Goal: Task Accomplishment & Management: Use online tool/utility

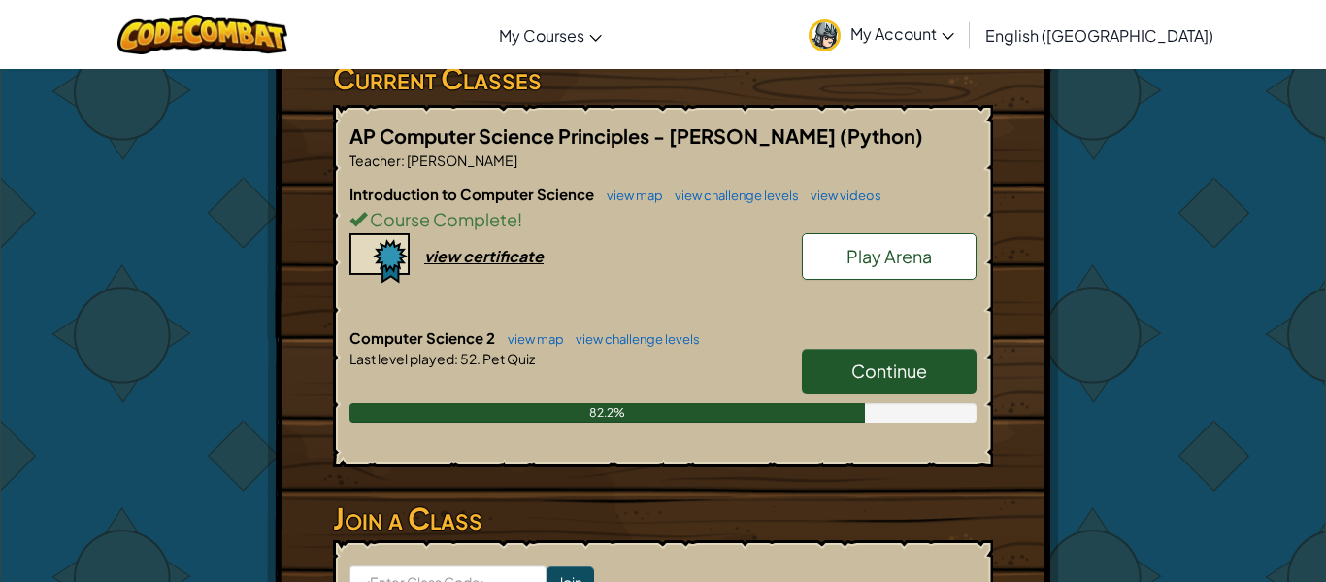
scroll to position [343, 0]
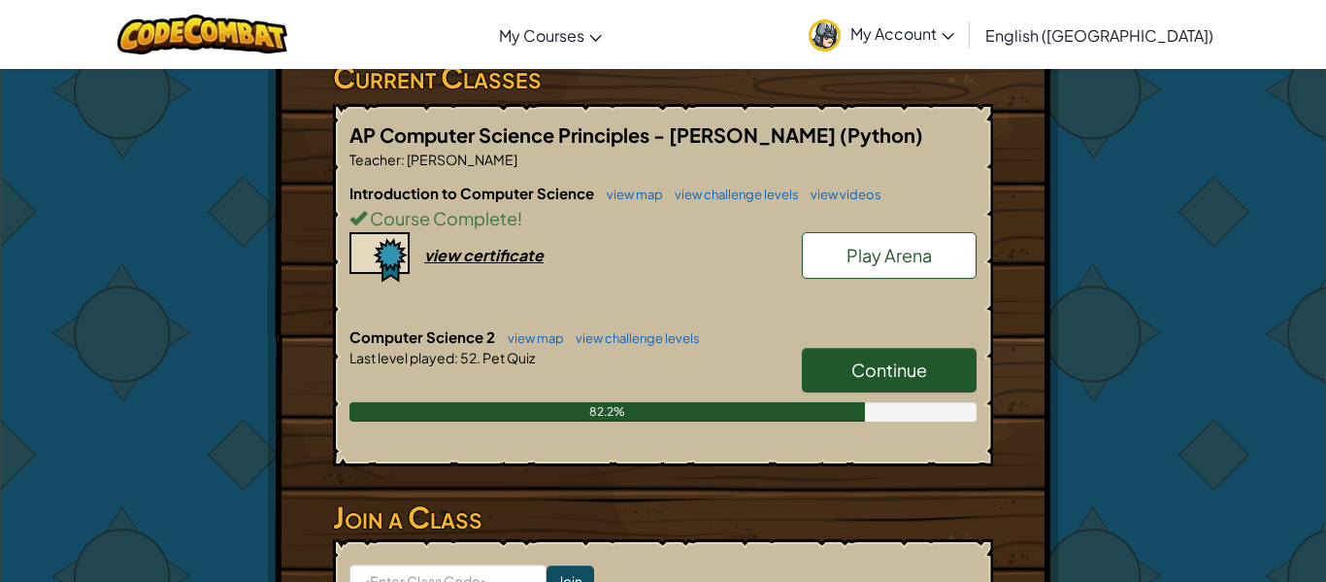
click at [860, 337] on h6 "Computer Science 2 view map view challenge levels" at bounding box center [663, 336] width 627 height 21
click at [861, 353] on link "Continue" at bounding box center [889, 370] width 175 height 45
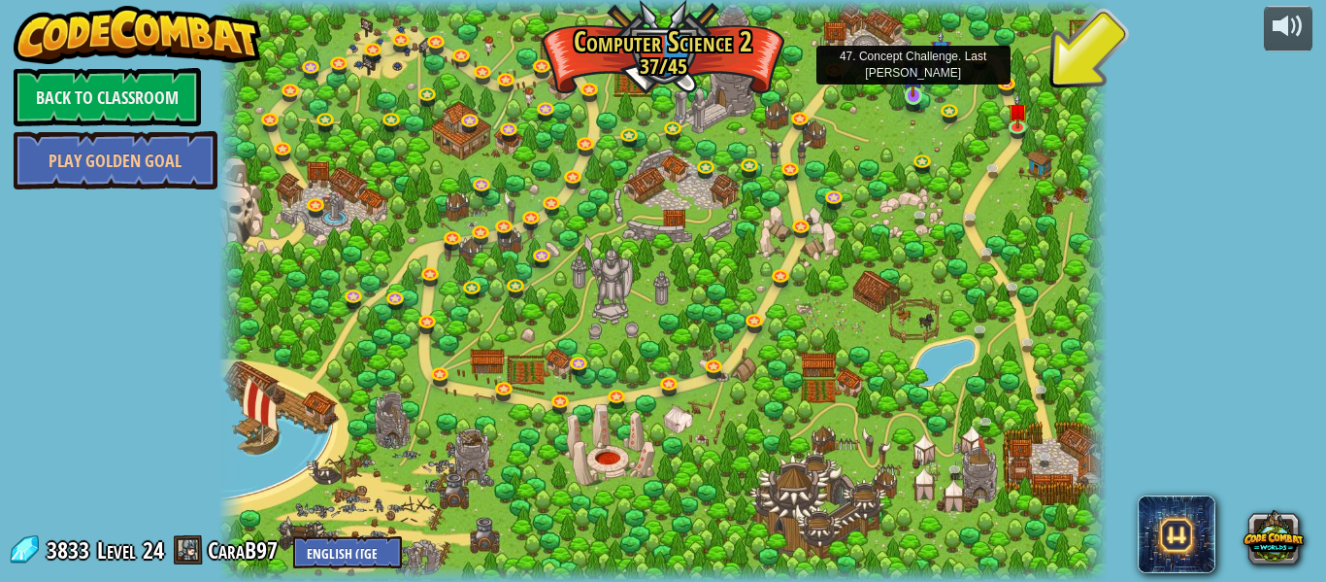
click at [915, 91] on img at bounding box center [913, 73] width 20 height 47
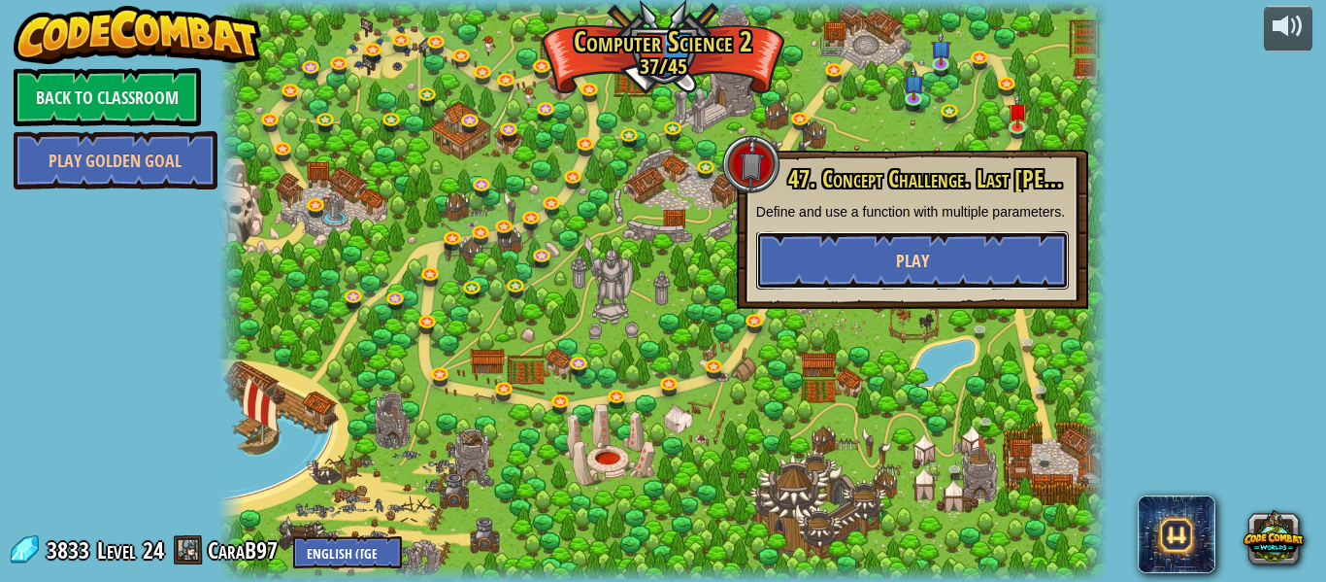
click at [892, 256] on button "Play" at bounding box center [912, 260] width 313 height 58
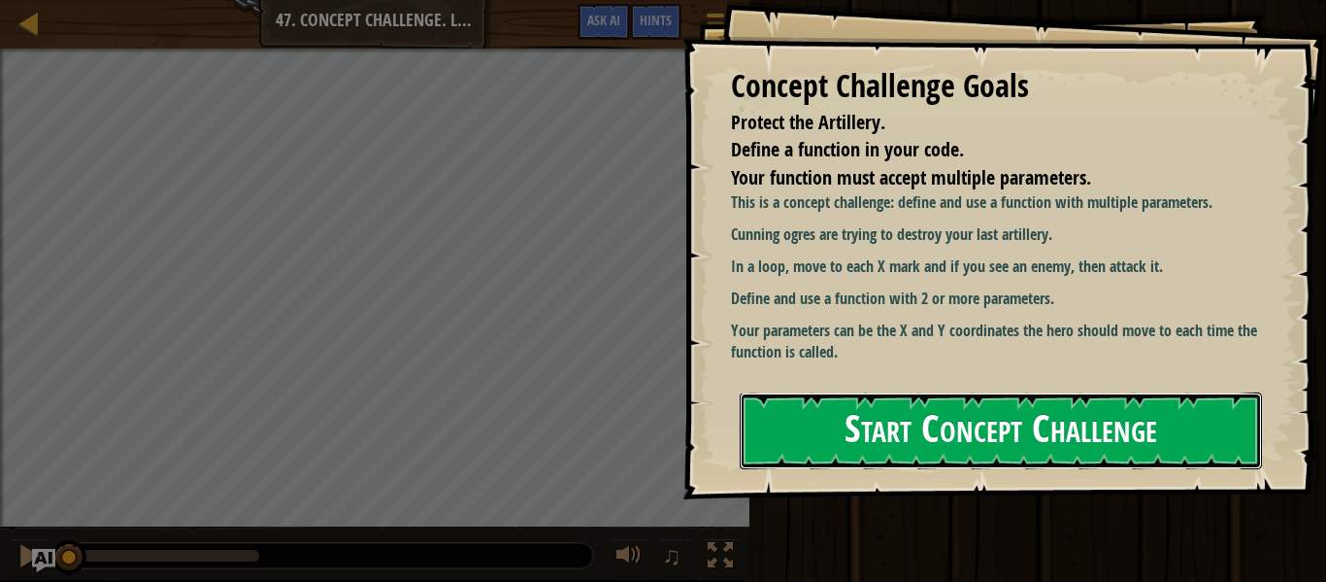
click at [875, 431] on button "Start Concept Challenge" at bounding box center [1001, 430] width 522 height 77
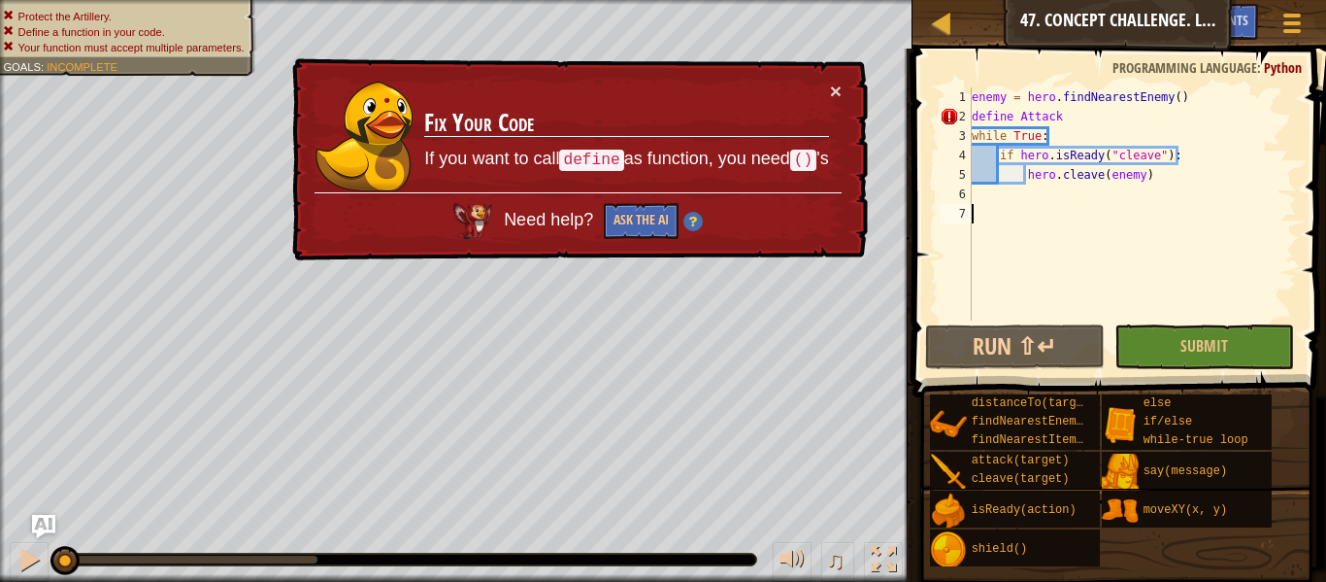
drag, startPoint x: 1140, startPoint y: 221, endPoint x: 1111, endPoint y: 217, distance: 29.5
click at [1111, 217] on div "enemy = hero . findNearestEnemy ( ) define Attack while True : if hero . isRead…" at bounding box center [1132, 223] width 329 height 272
drag, startPoint x: 1111, startPoint y: 217, endPoint x: 1057, endPoint y: 164, distance: 74.8
click at [1057, 164] on div "enemy = hero . findNearestEnemy ( ) define Attack while True : if hero . isRead…" at bounding box center [1132, 223] width 329 height 272
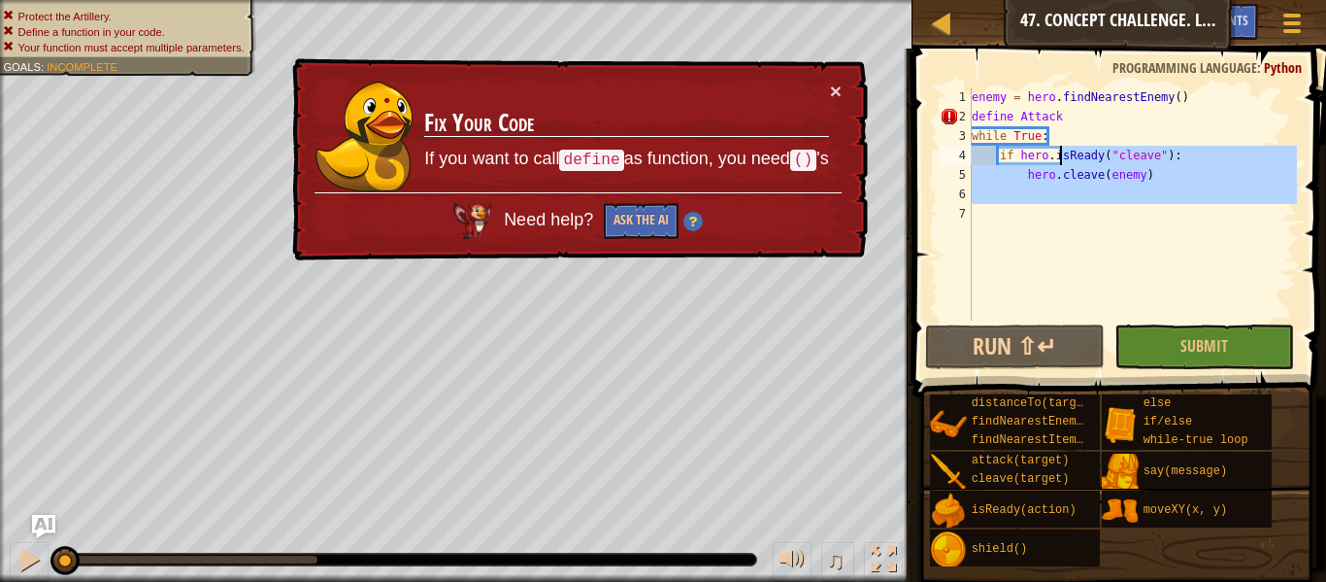
click at [1096, 179] on div "enemy = hero . findNearestEnemy ( ) define Attack while True : if hero . isRead…" at bounding box center [1132, 203] width 329 height 233
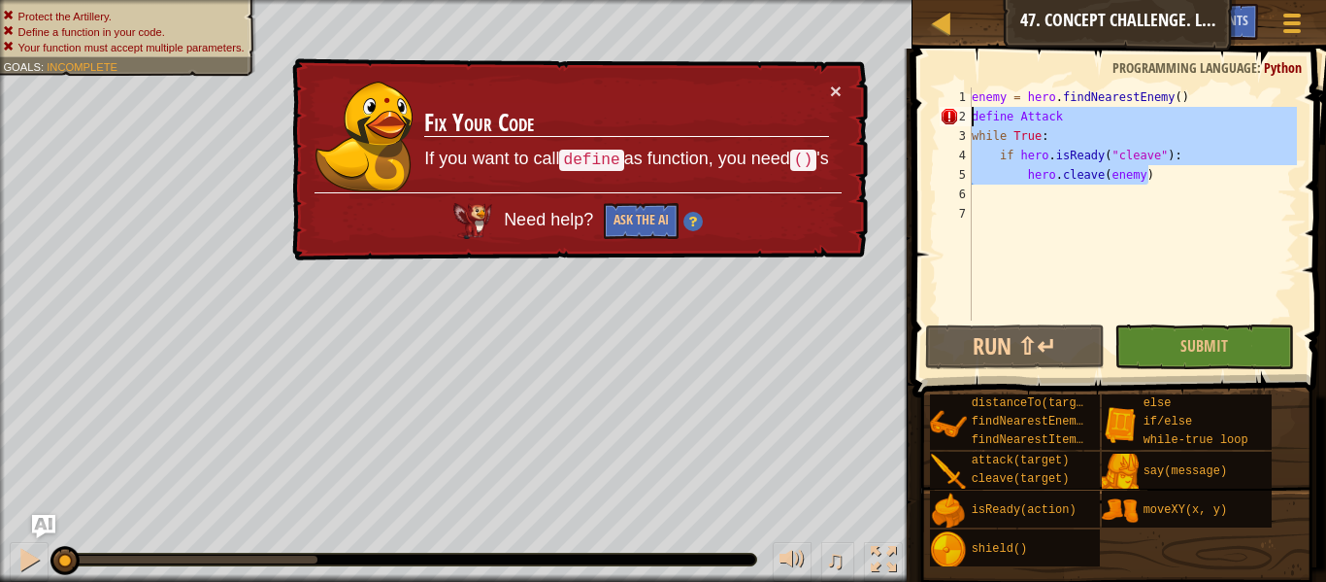
drag, startPoint x: 1157, startPoint y: 179, endPoint x: 928, endPoint y: 75, distance: 251.6
click at [928, 75] on div "hero.cleave(enemy) 1 2 3 4 5 6 7 enemy = hero . findNearestEnemy ( ) define Att…" at bounding box center [1116, 261] width 419 height 406
type textarea "enemy = hero.findNearestEnemy() define Attack"
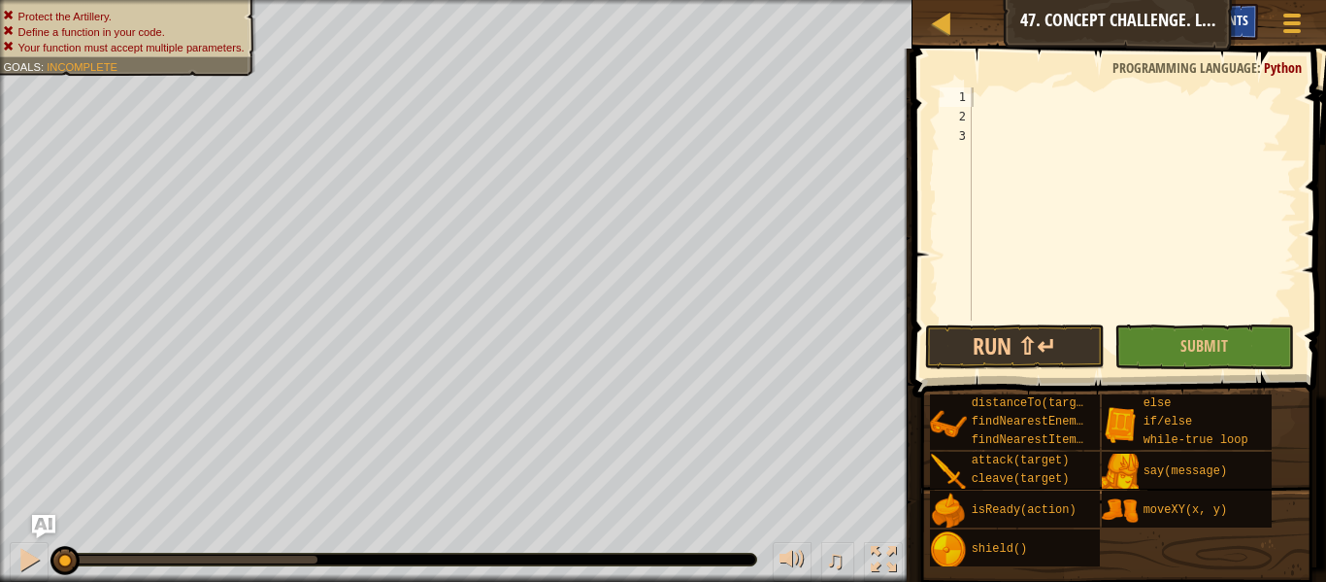
click at [1233, 8] on div "Hints" at bounding box center [1232, 22] width 51 height 36
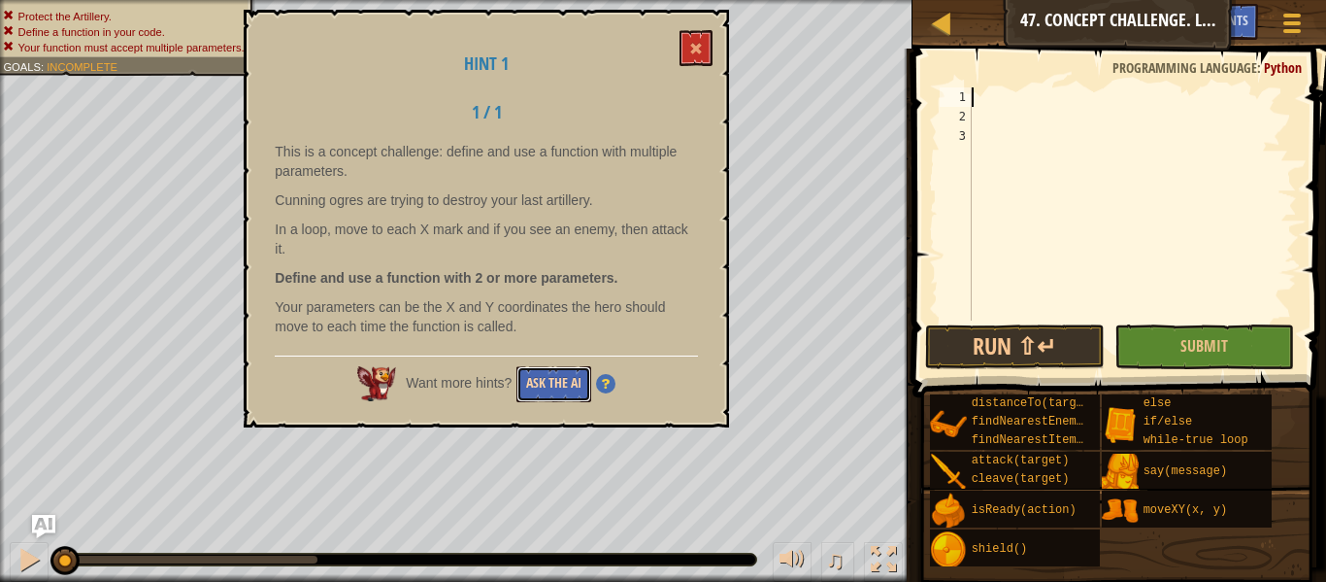
click at [575, 385] on button "Ask the AI" at bounding box center [554, 384] width 75 height 36
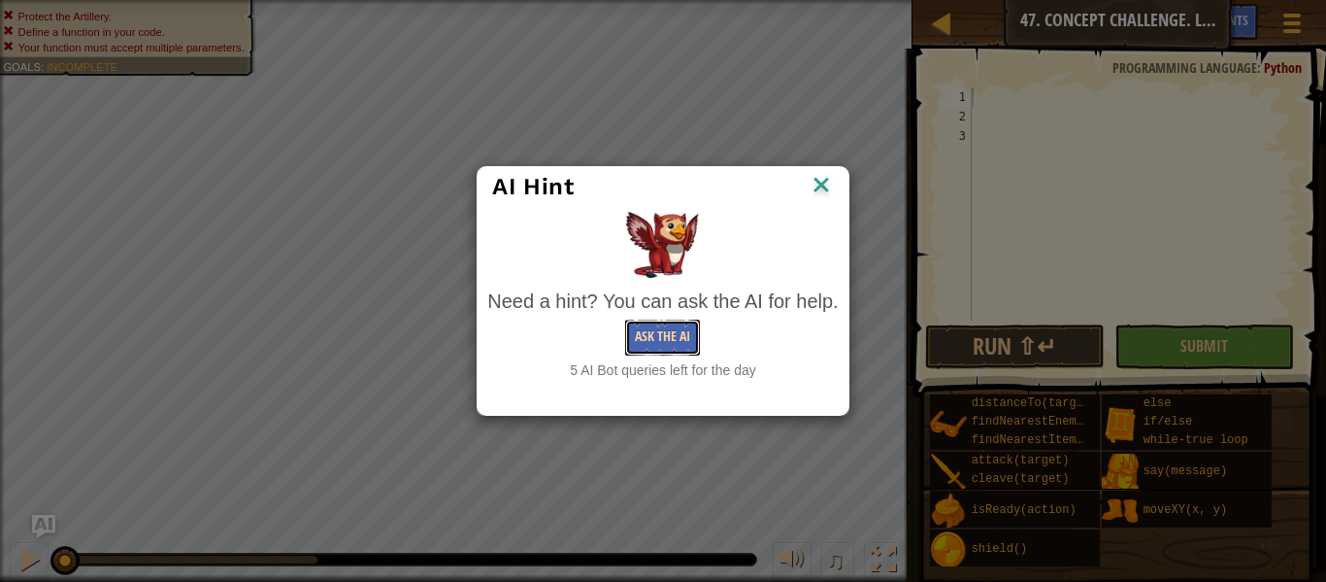
click at [662, 330] on button "Ask the AI" at bounding box center [662, 337] width 75 height 36
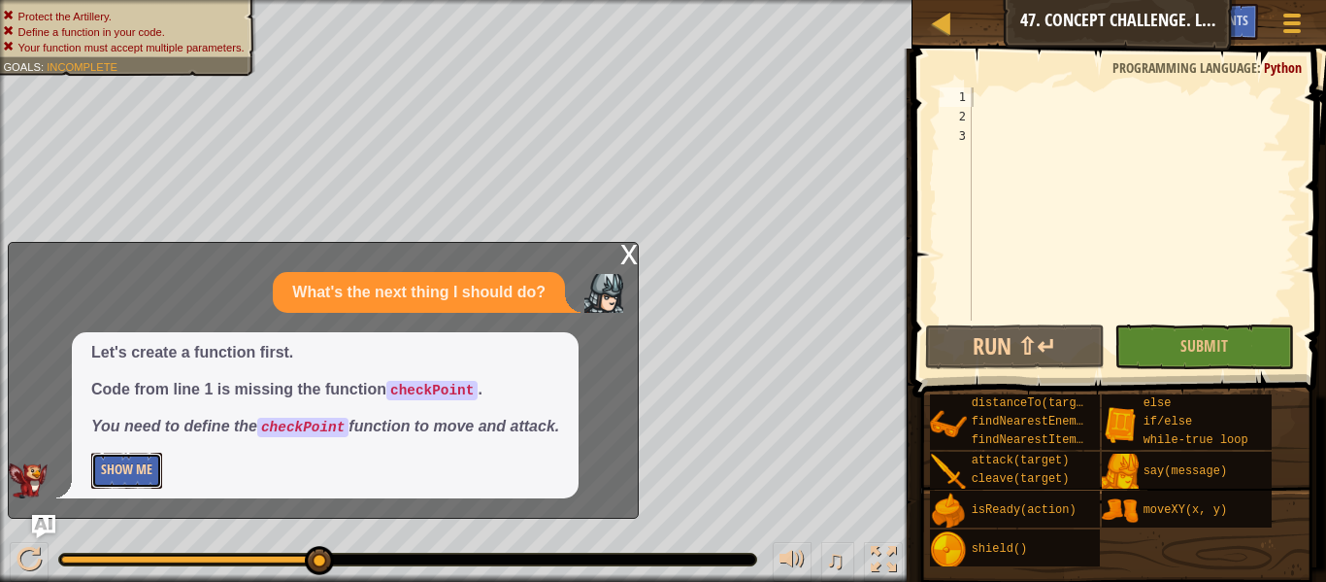
click at [144, 463] on button "Show Me" at bounding box center [126, 470] width 71 height 36
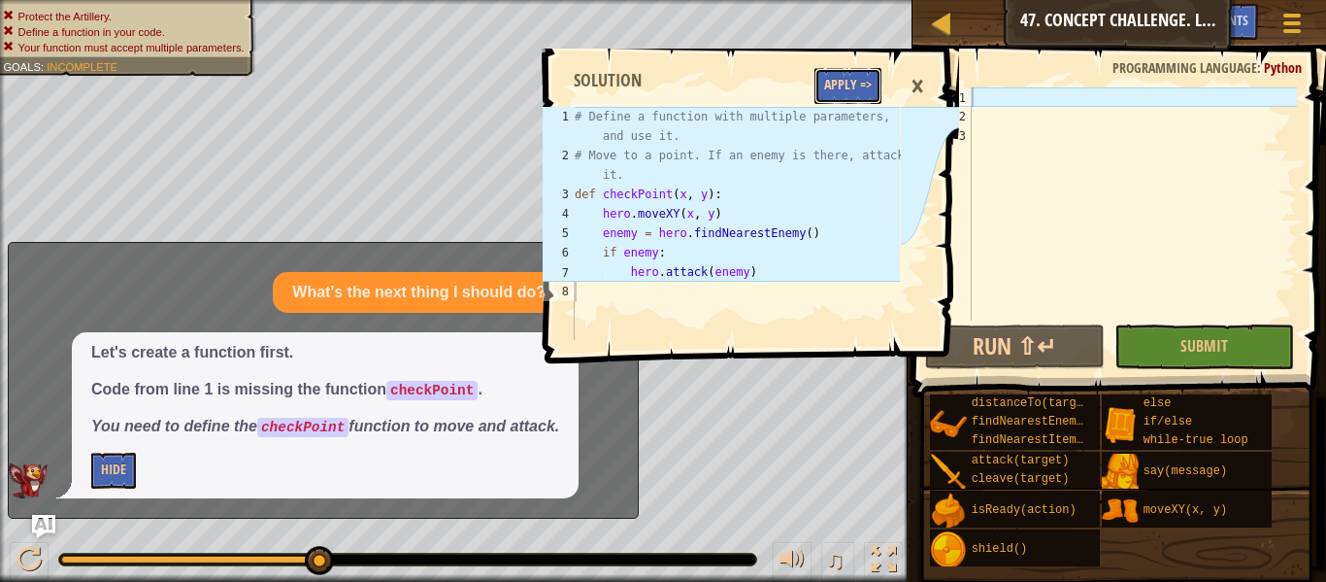
click at [831, 99] on button "Apply =>" at bounding box center [848, 86] width 67 height 36
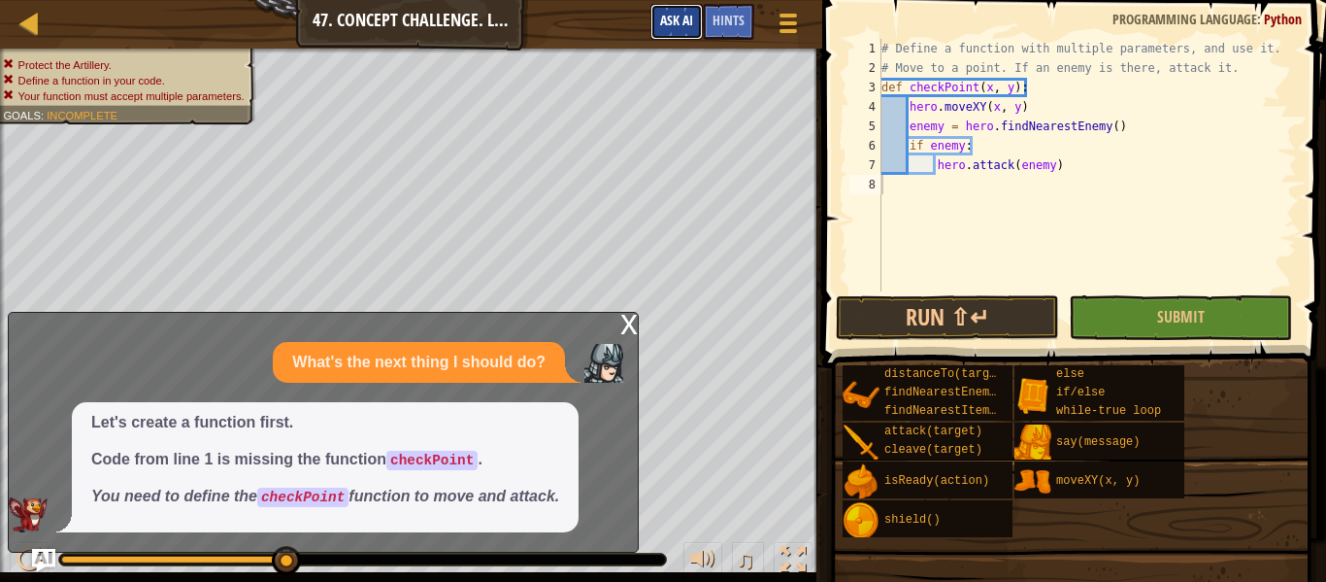
click at [658, 9] on button "Ask AI" at bounding box center [677, 22] width 52 height 36
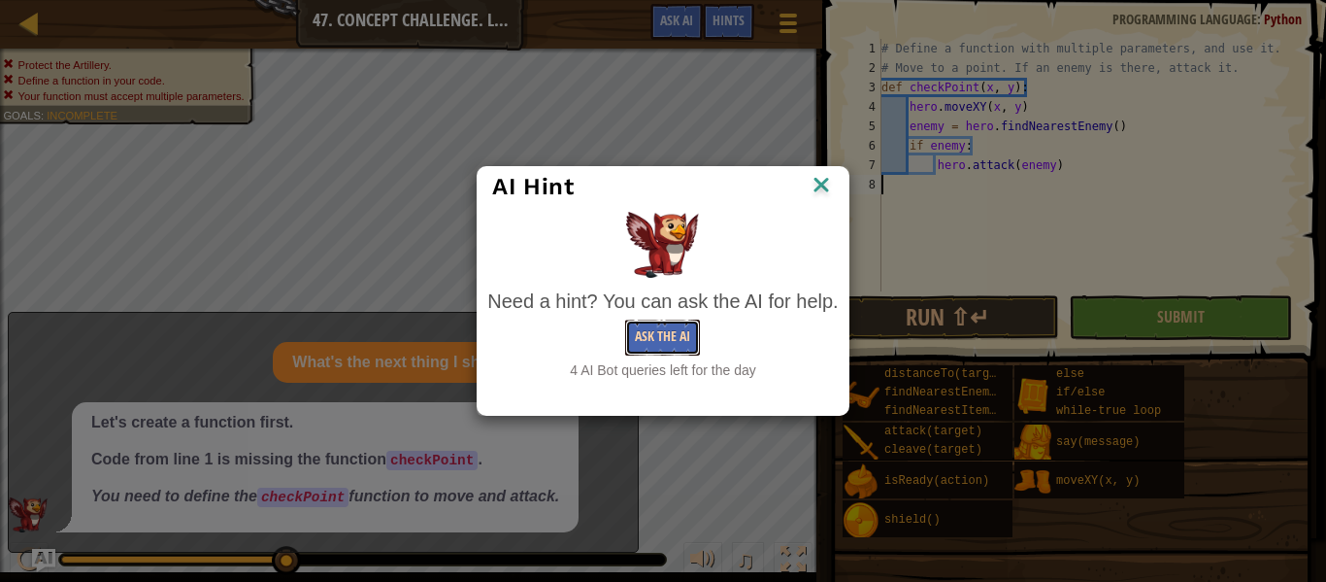
click at [692, 338] on button "Ask the AI" at bounding box center [662, 337] width 75 height 36
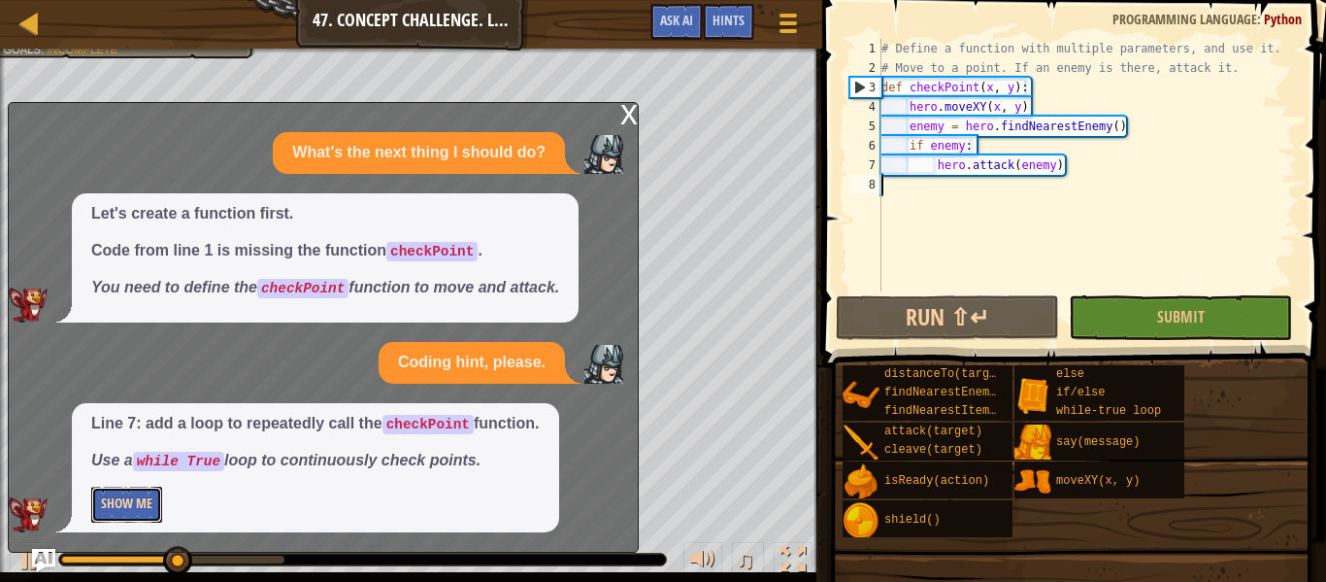
click at [118, 501] on button "Show Me" at bounding box center [126, 504] width 71 height 36
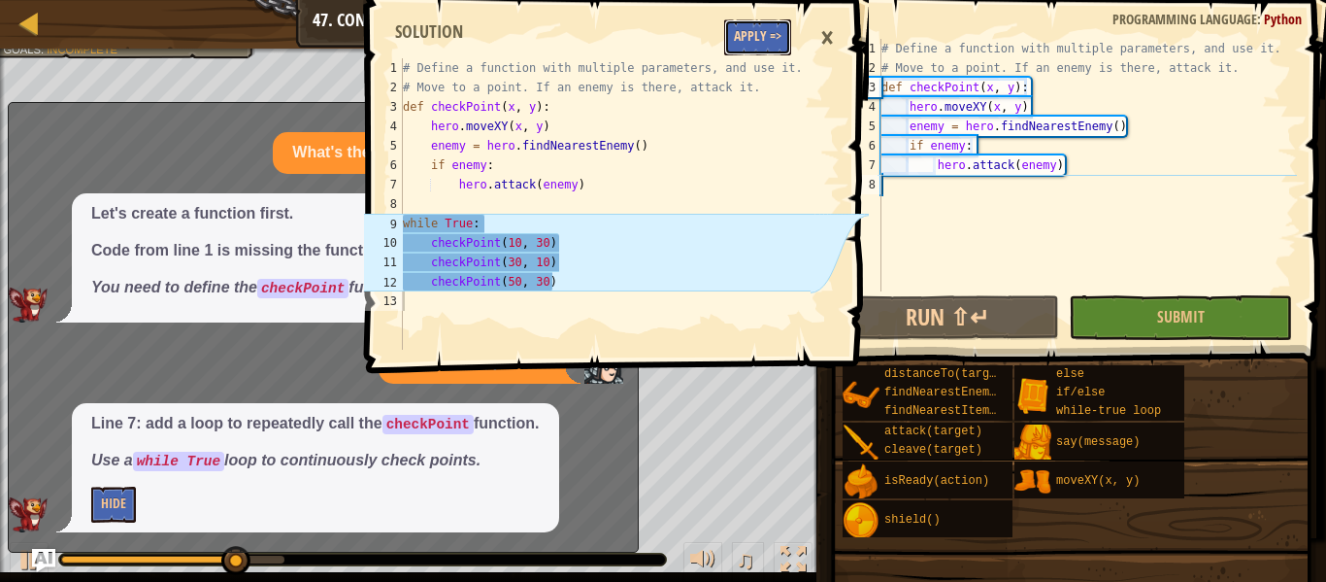
click at [786, 36] on button "Apply =>" at bounding box center [757, 37] width 67 height 36
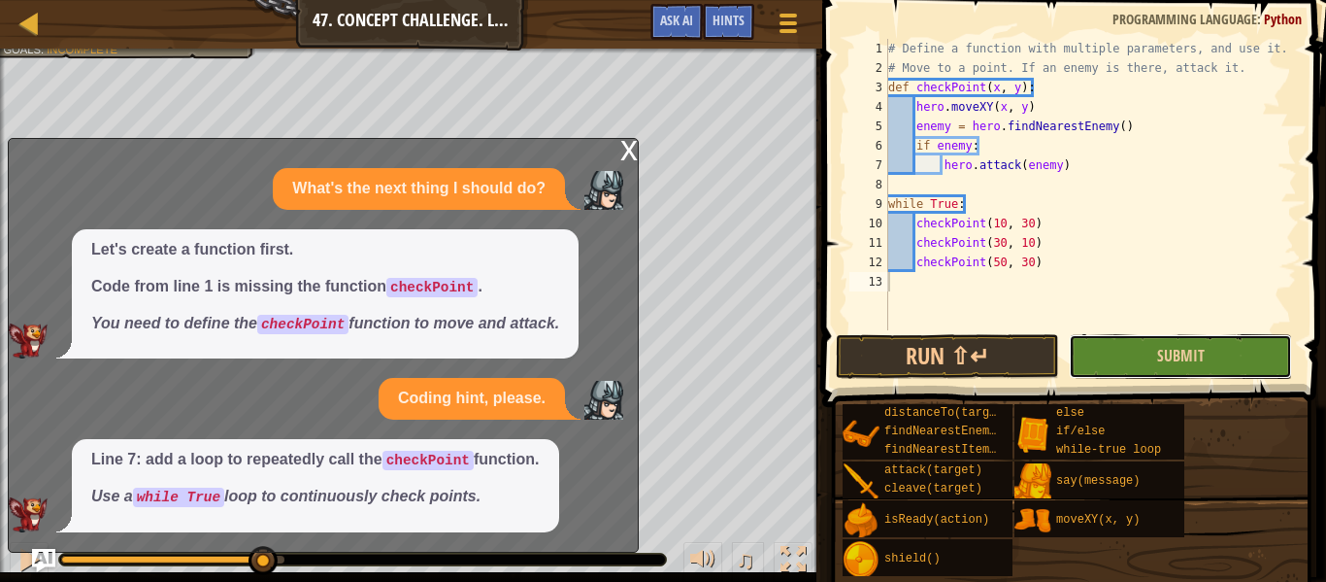
click at [1133, 356] on button "Submit" at bounding box center [1180, 356] width 223 height 45
click at [1133, 356] on div "Protect the Artillery. Define a function in your code. Your function must accep…" at bounding box center [663, 315] width 1326 height 533
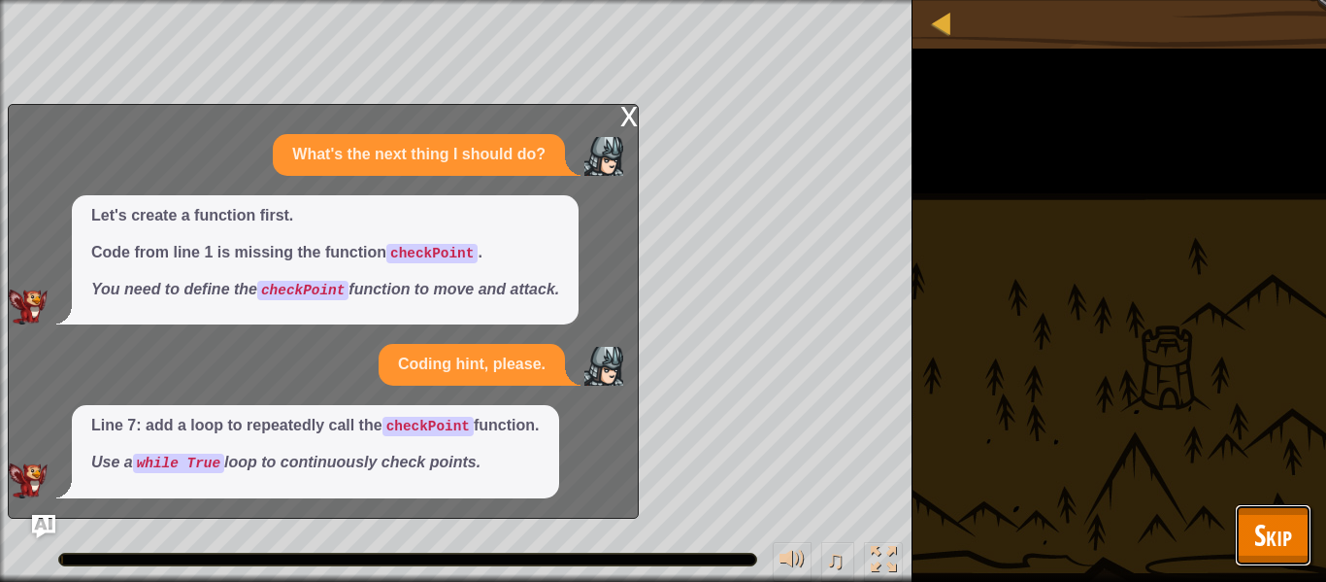
click at [1254, 507] on button "Skip" at bounding box center [1273, 535] width 77 height 62
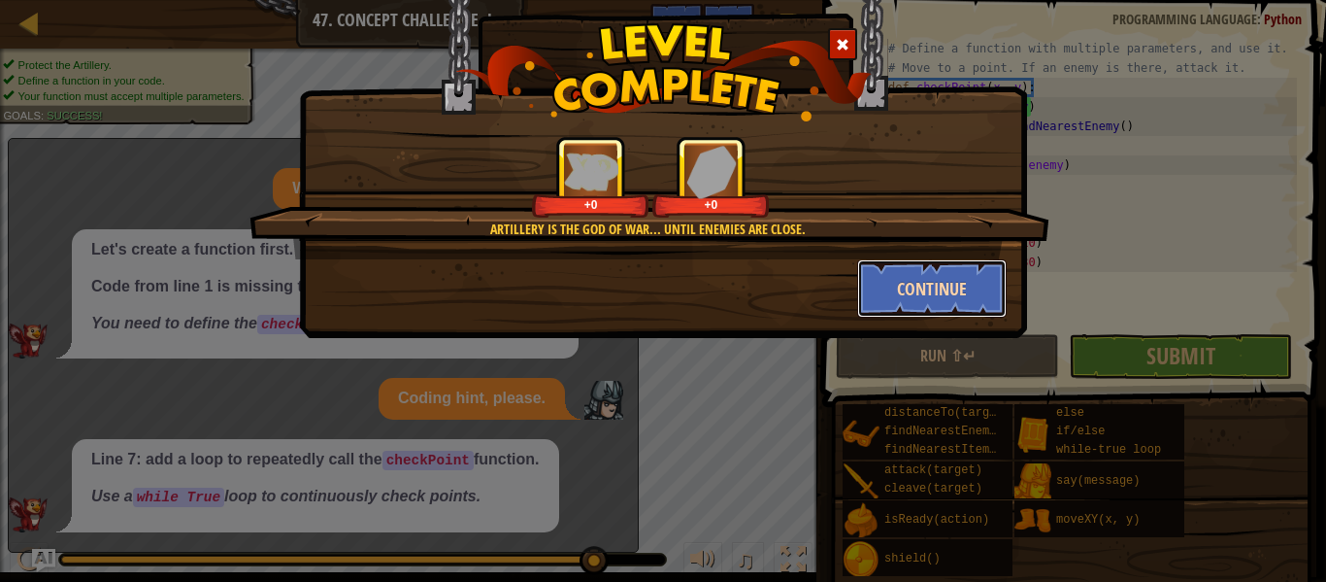
click at [893, 298] on button "Continue" at bounding box center [932, 288] width 151 height 58
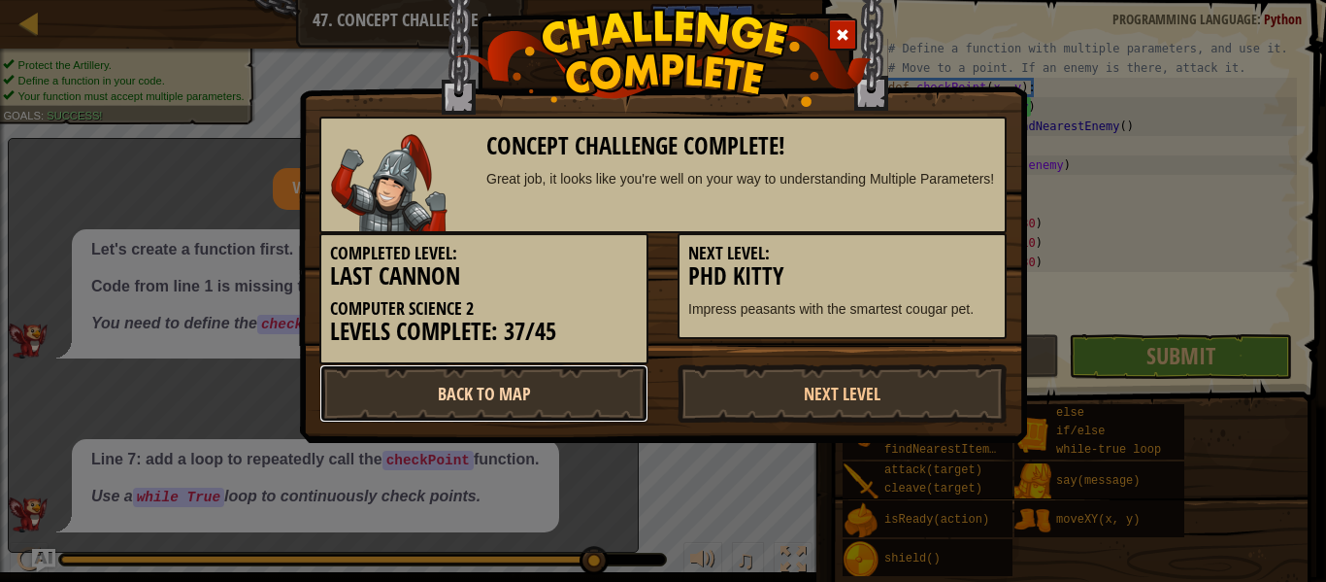
click at [426, 368] on link "Back to Map" at bounding box center [483, 393] width 329 height 58
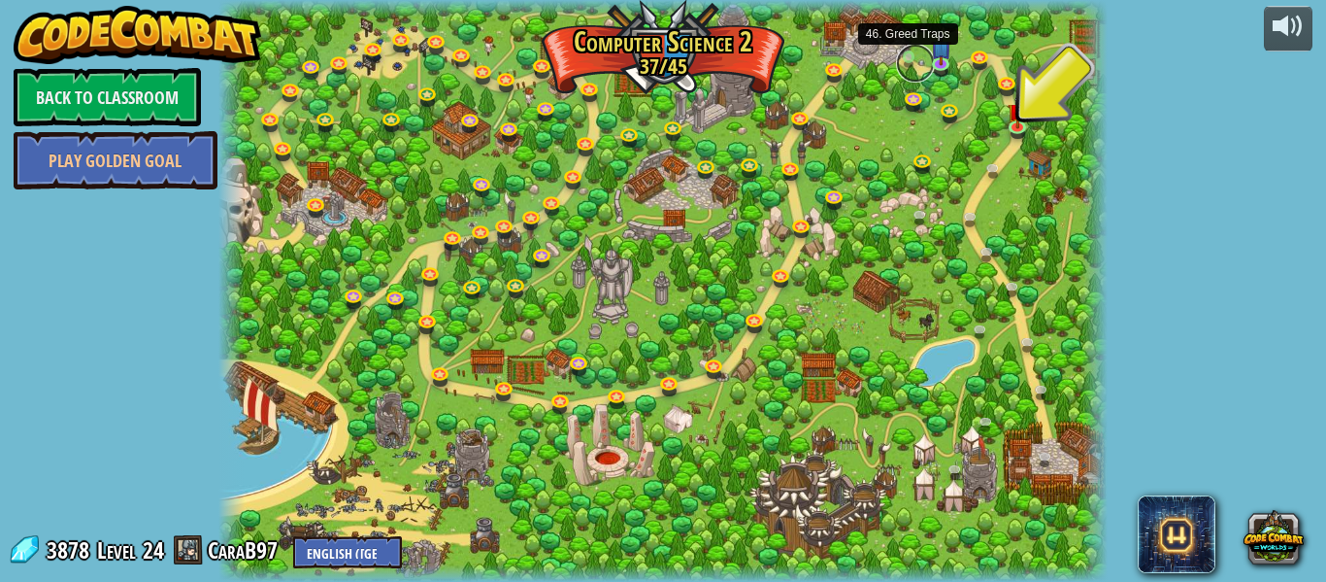
click at [907, 59] on link at bounding box center [915, 63] width 39 height 39
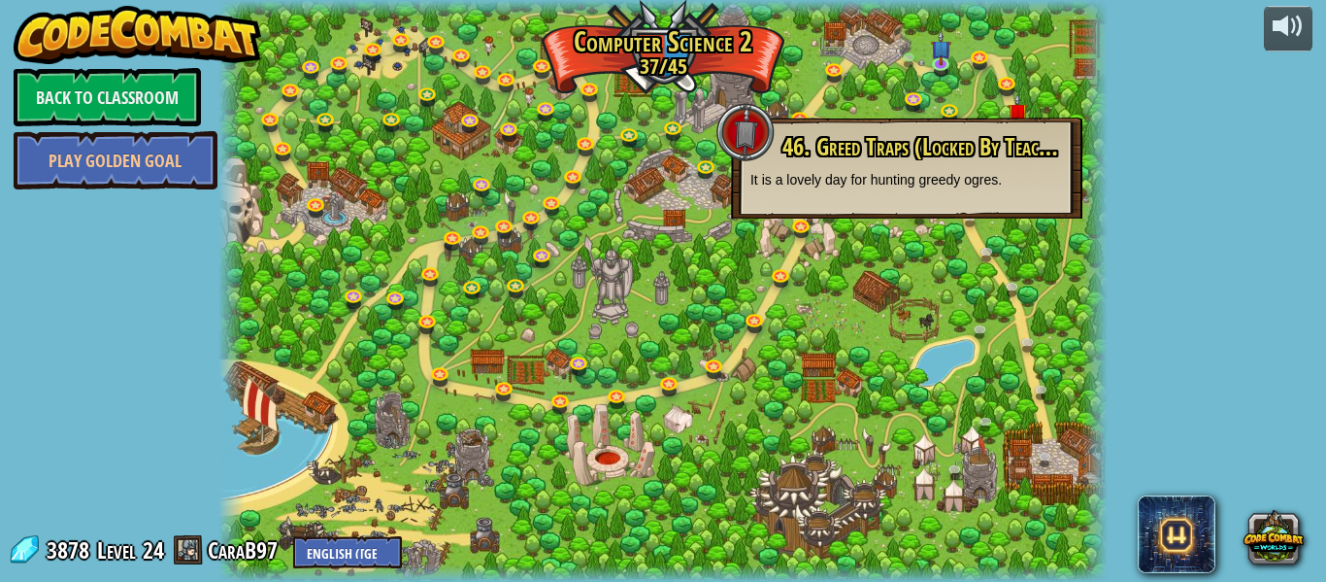
click at [866, 83] on div at bounding box center [662, 291] width 889 height 582
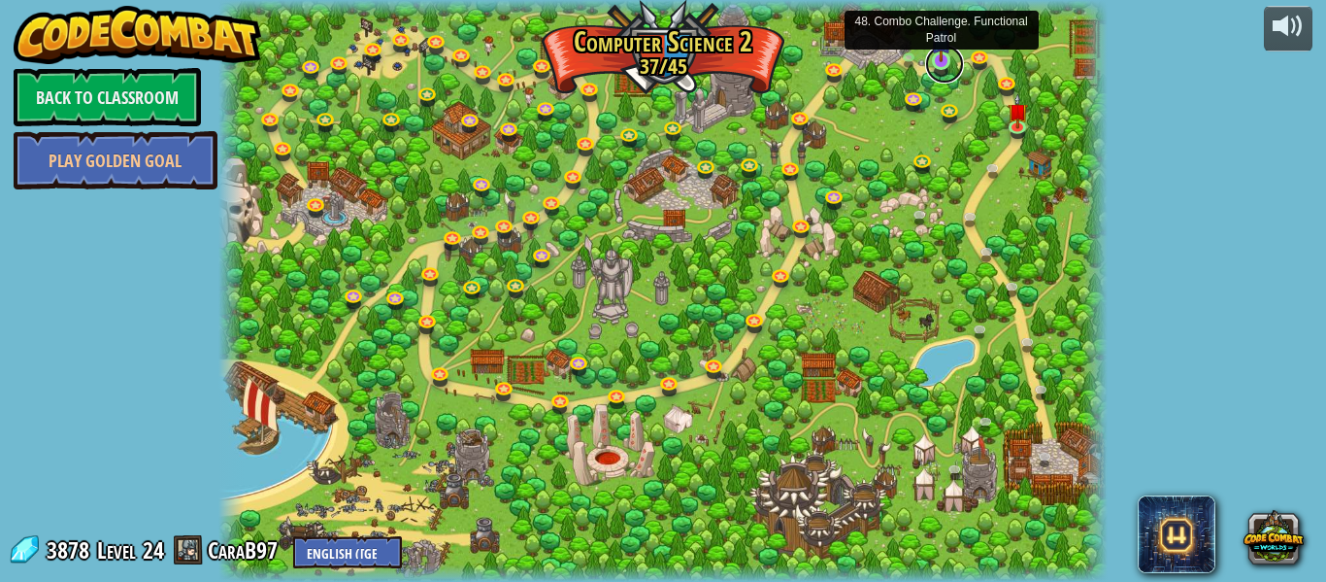
click at [956, 68] on link at bounding box center [944, 64] width 39 height 39
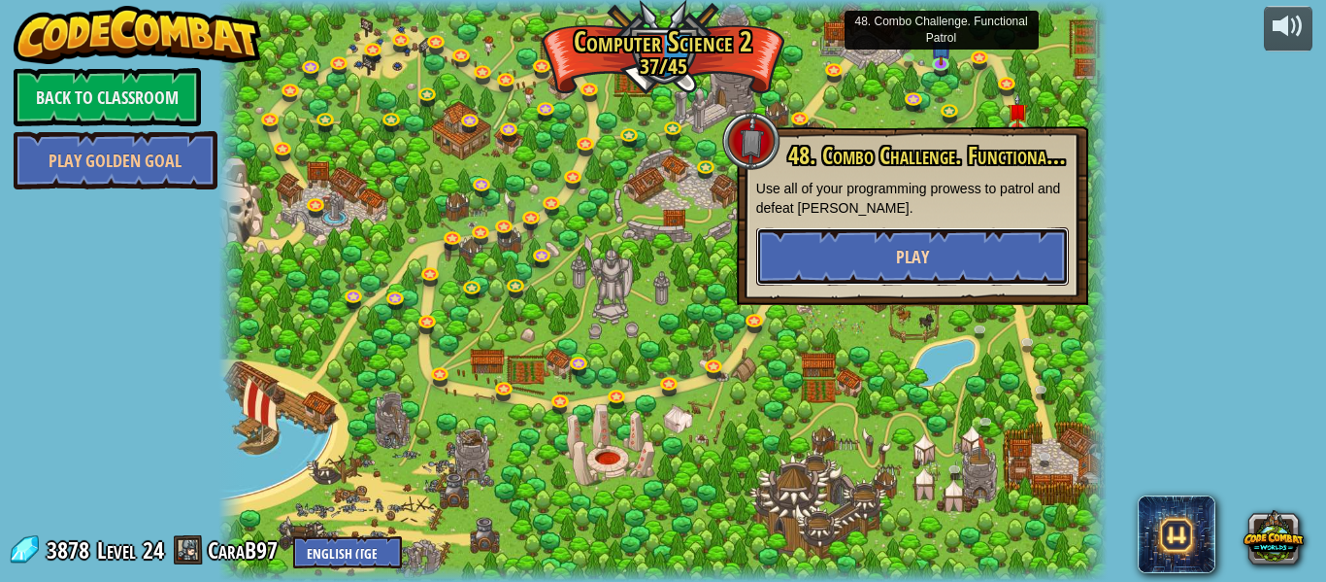
click at [887, 232] on button "Play" at bounding box center [912, 256] width 313 height 58
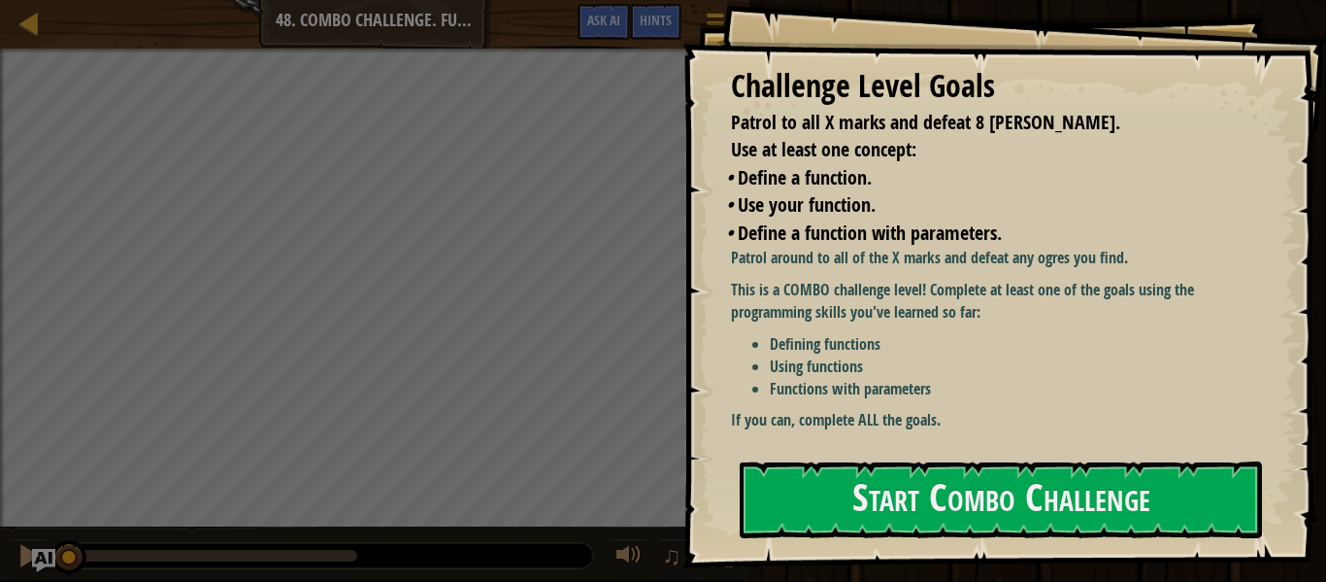
click at [887, 232] on span "Define a function with parameters." at bounding box center [870, 232] width 264 height 26
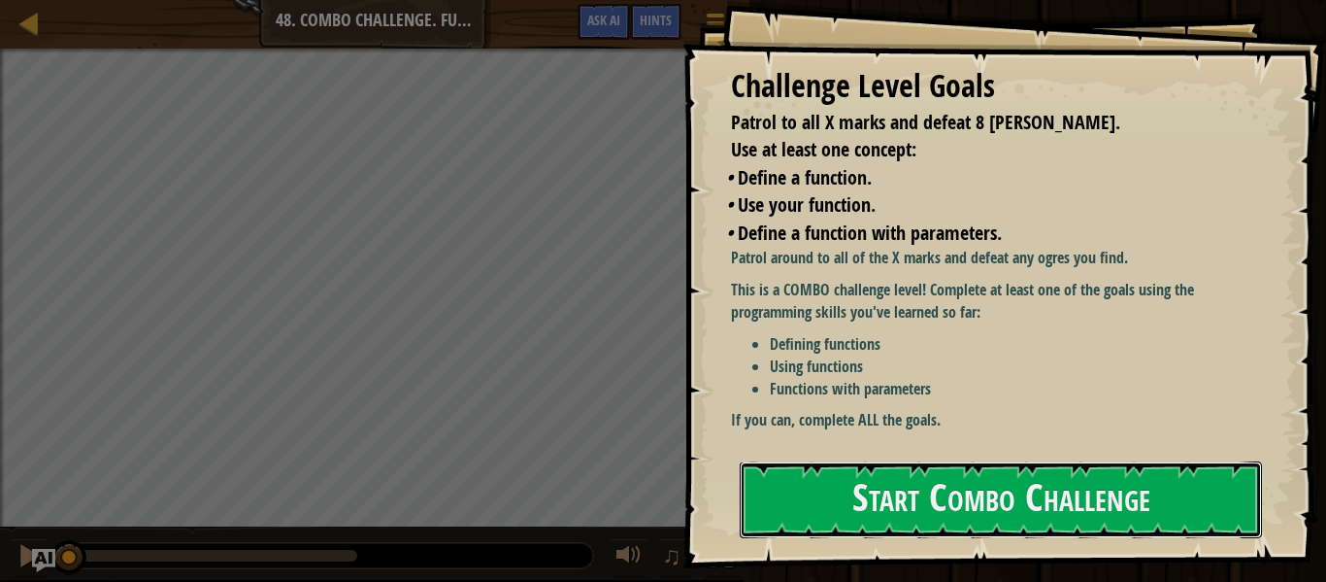
click at [879, 491] on button "Start Combo Challenge" at bounding box center [1001, 499] width 522 height 77
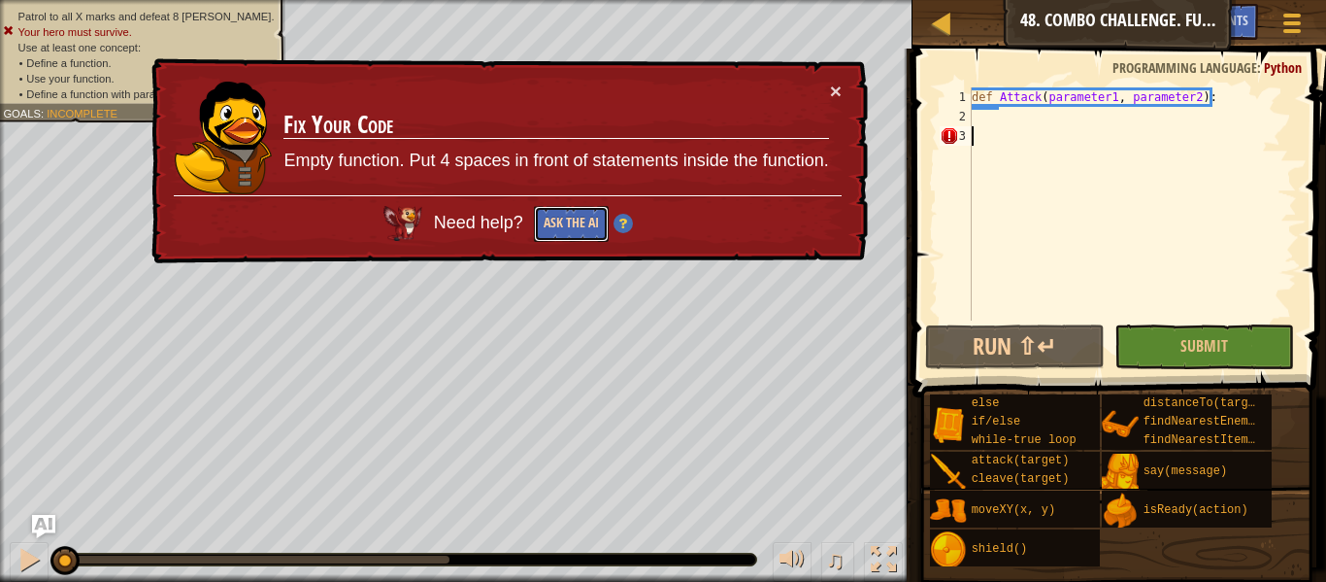
click at [590, 217] on button "Ask the AI" at bounding box center [571, 224] width 75 height 36
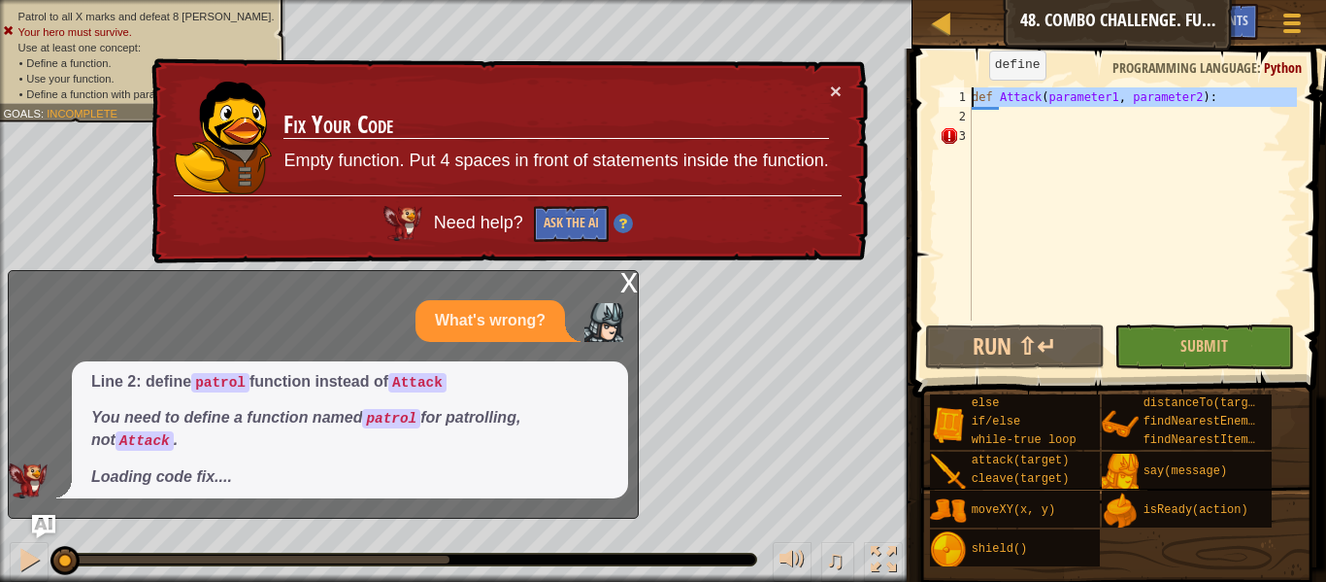
drag, startPoint x: 1278, startPoint y: 120, endPoint x: 946, endPoint y: 101, distance: 332.6
click at [946, 101] on div "1 2 3 def Attack ( parameter1 , parameter2 ) : הההההההההההההההההההההההההההההההה…" at bounding box center [1116, 203] width 361 height 233
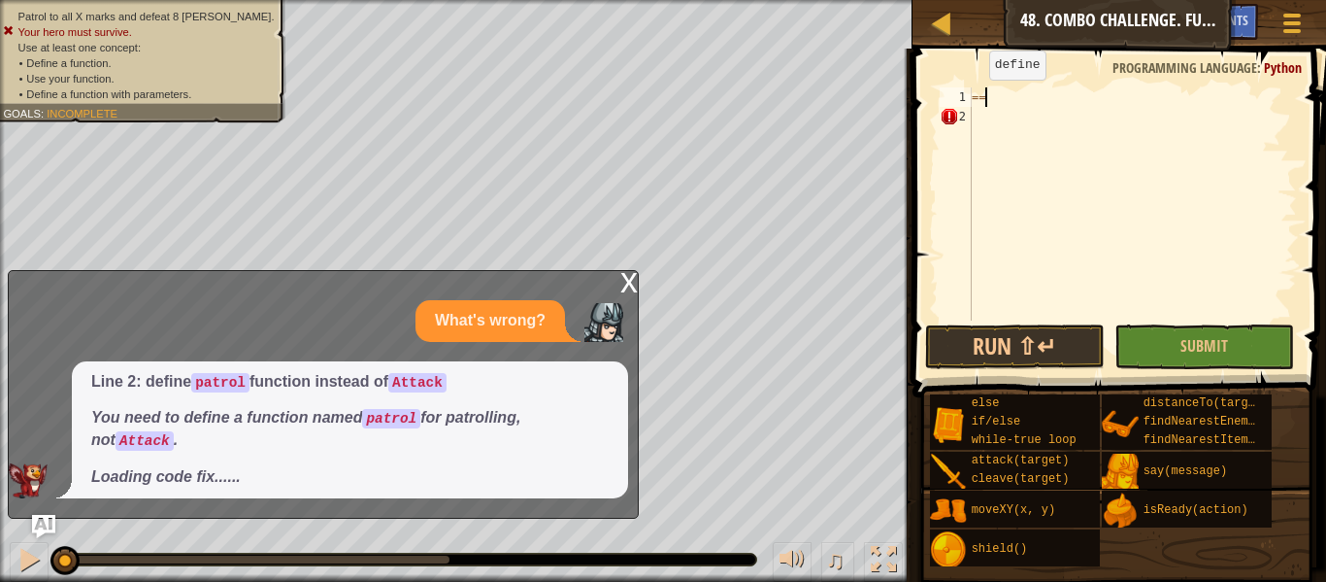
scroll to position [9, 1]
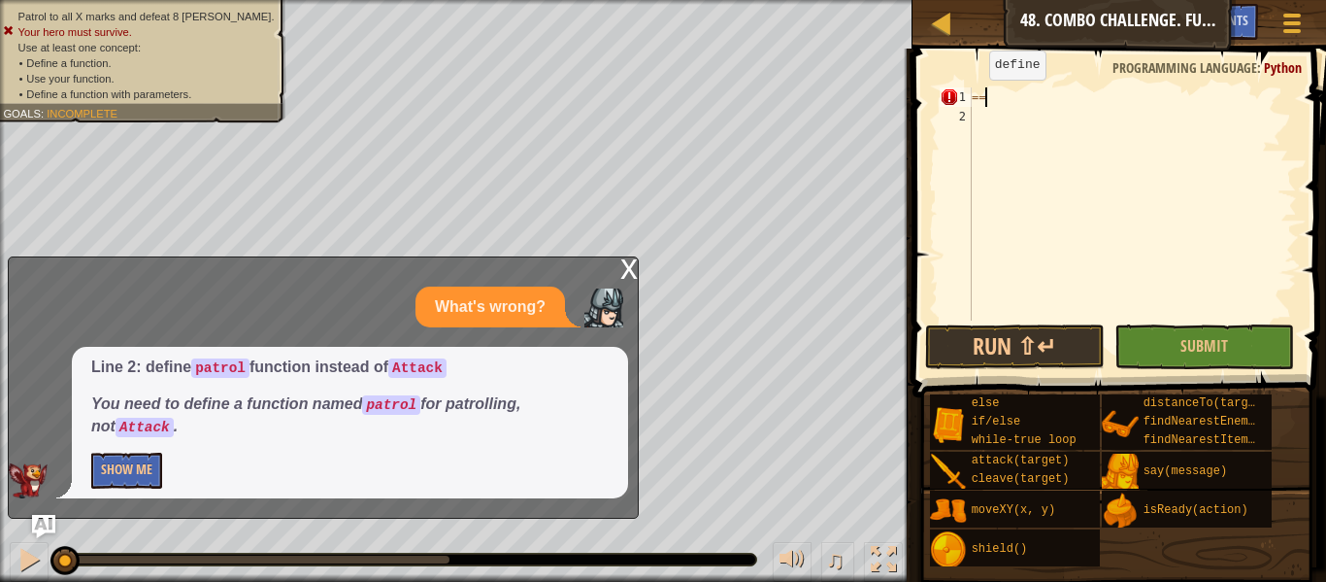
type textarea "="
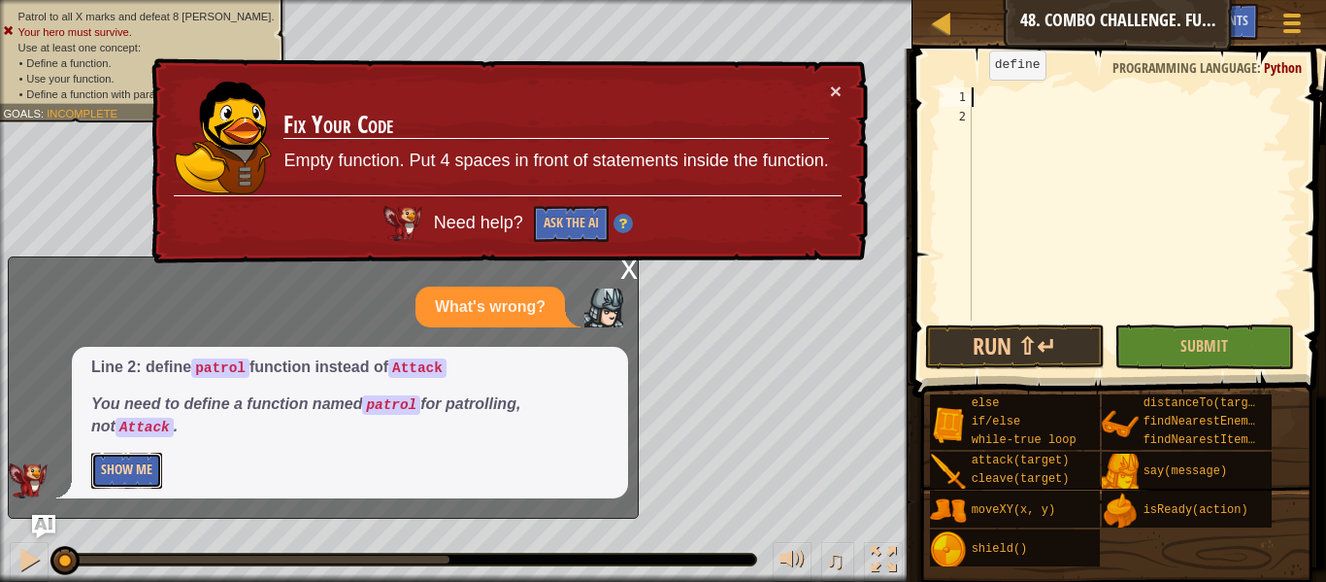
click at [98, 456] on button "Show Me" at bounding box center [126, 470] width 71 height 36
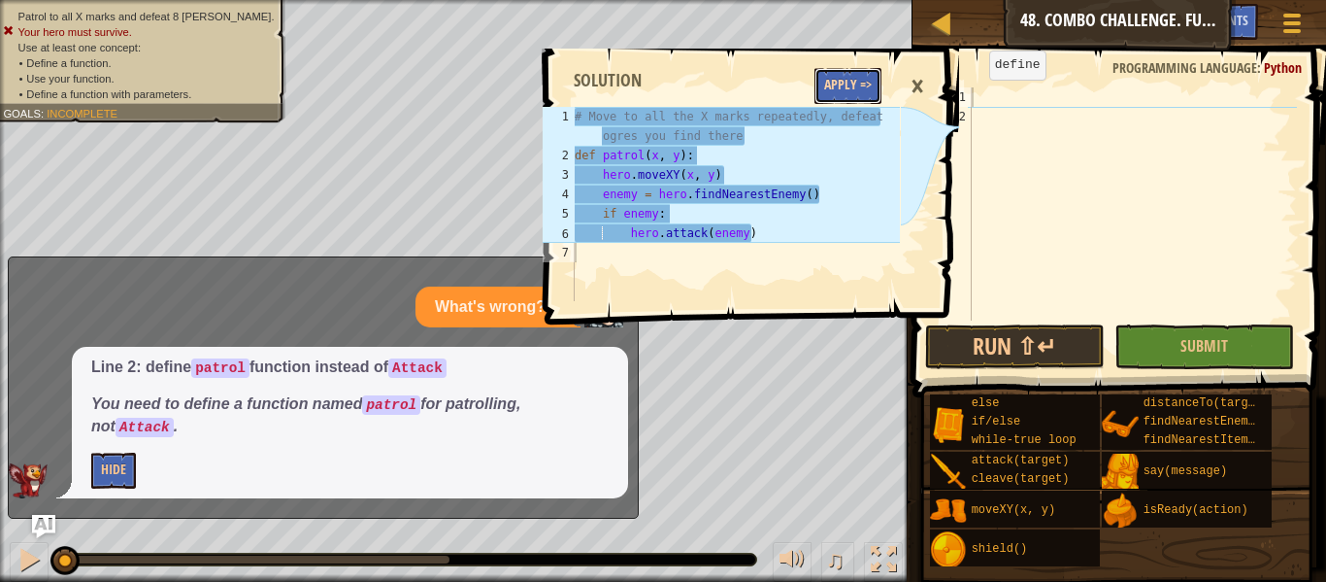
click at [825, 83] on button "Apply =>" at bounding box center [848, 86] width 67 height 36
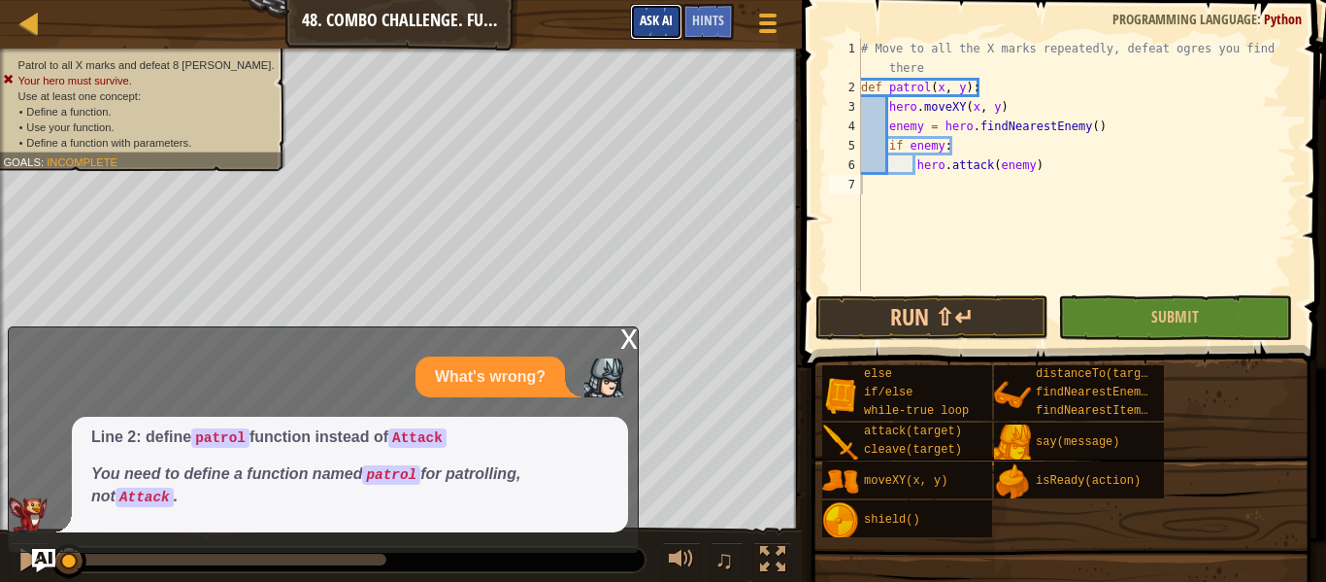
click at [641, 18] on span "Ask AI" at bounding box center [656, 20] width 33 height 18
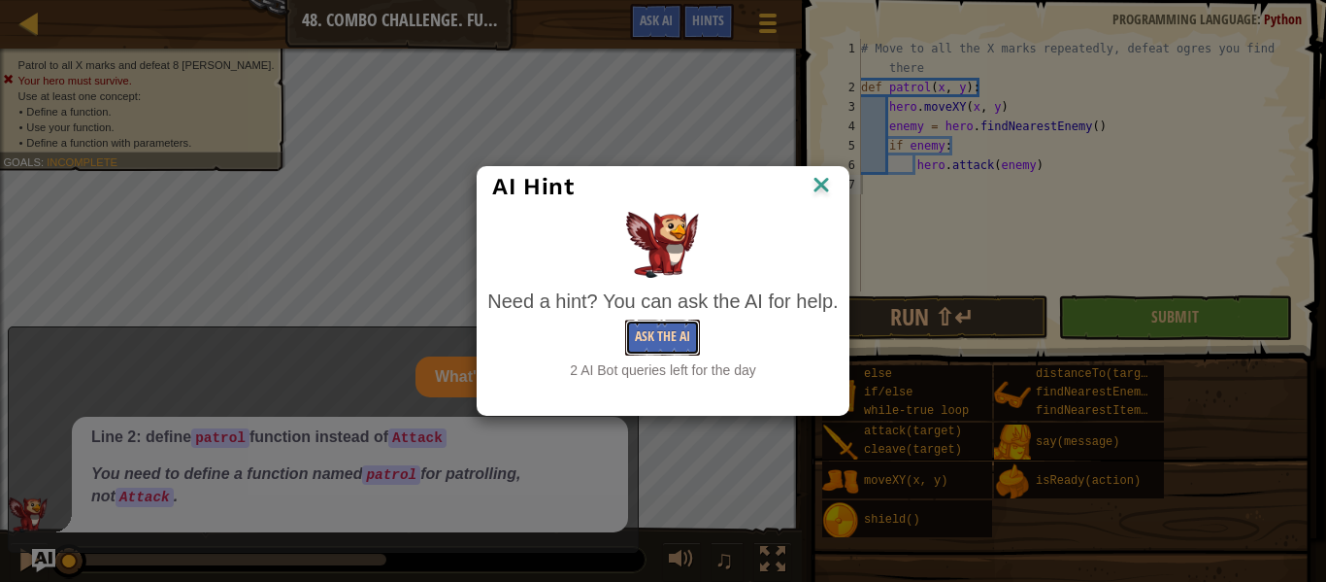
click at [658, 336] on button "Ask the AI" at bounding box center [662, 337] width 75 height 36
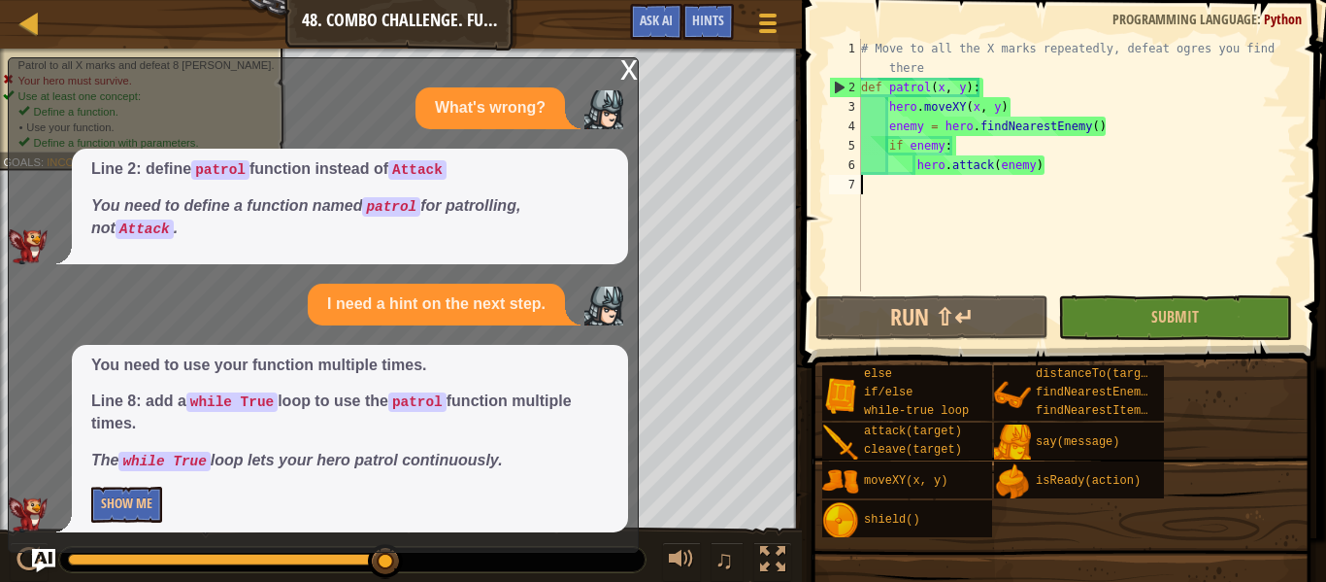
click at [173, 498] on p "Show Me" at bounding box center [350, 504] width 518 height 36
click at [139, 505] on button "Show Me" at bounding box center [126, 504] width 71 height 36
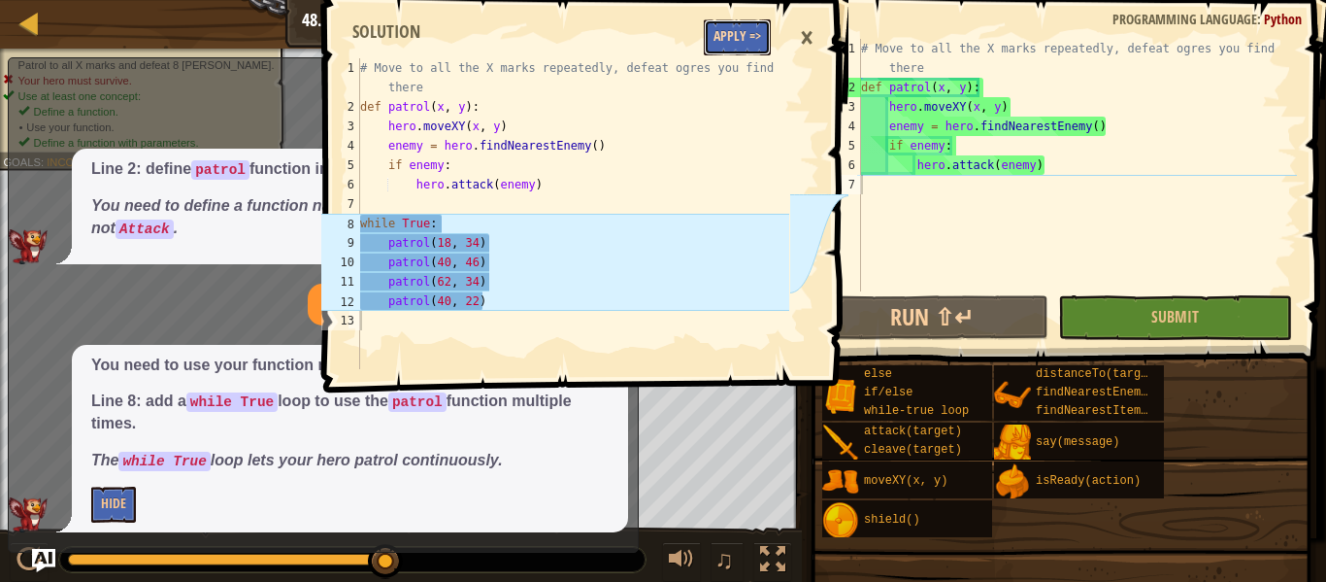
click at [758, 34] on button "Apply =>" at bounding box center [737, 37] width 67 height 36
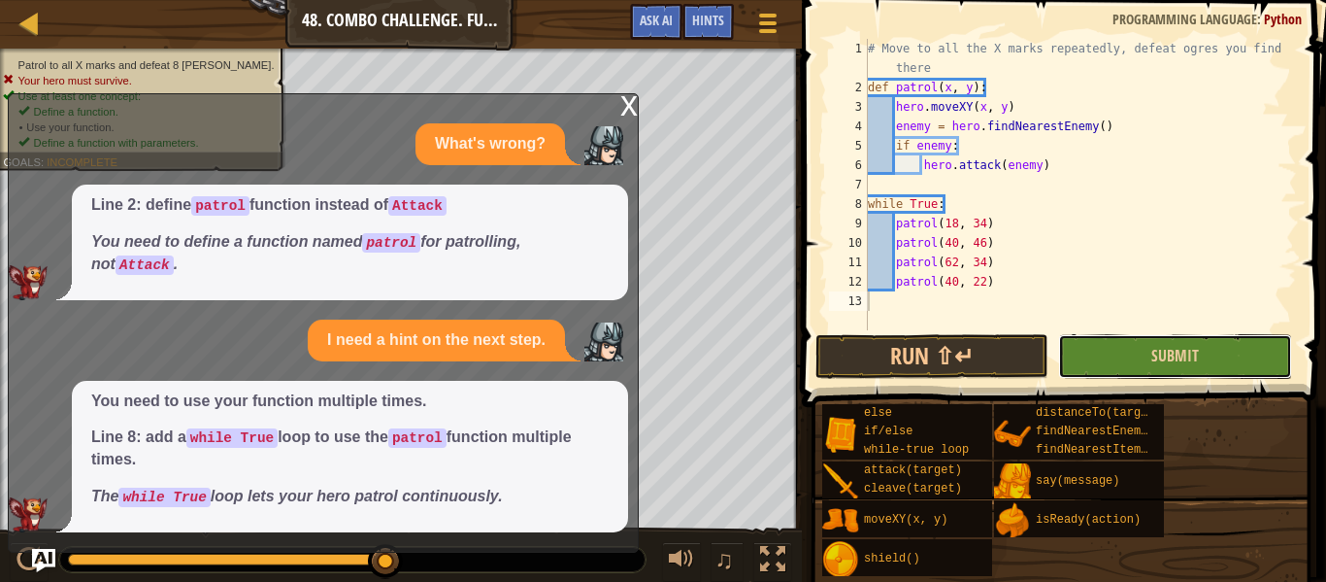
click at [1058, 342] on button "Submit" at bounding box center [1174, 356] width 233 height 45
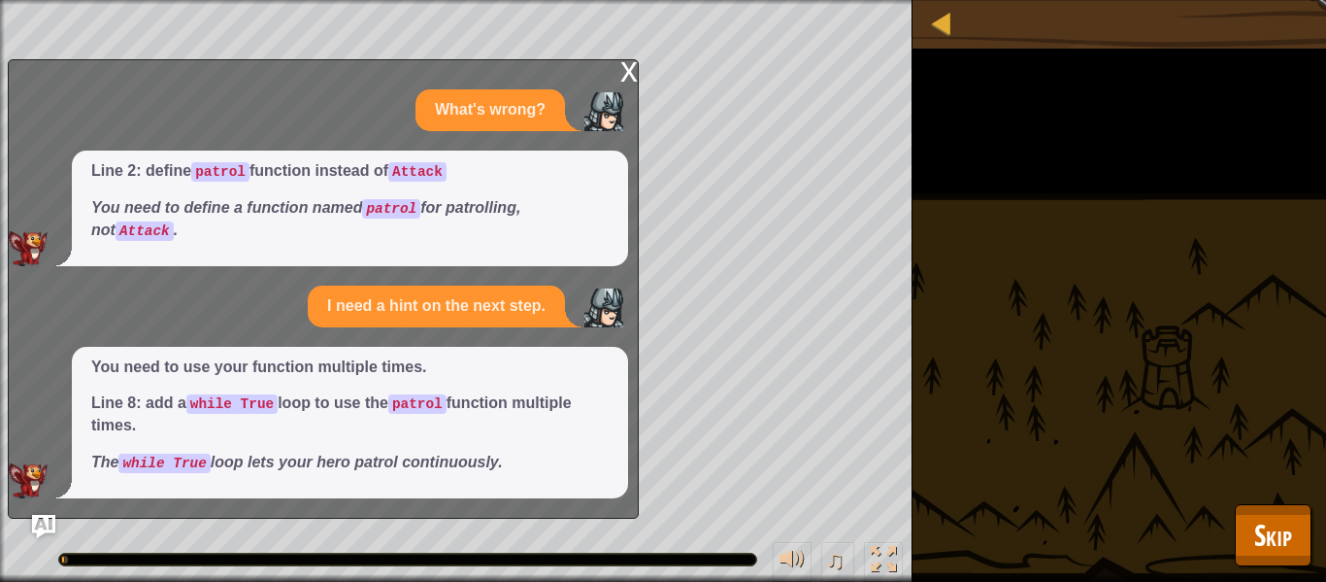
click at [625, 62] on div "x" at bounding box center [628, 69] width 17 height 19
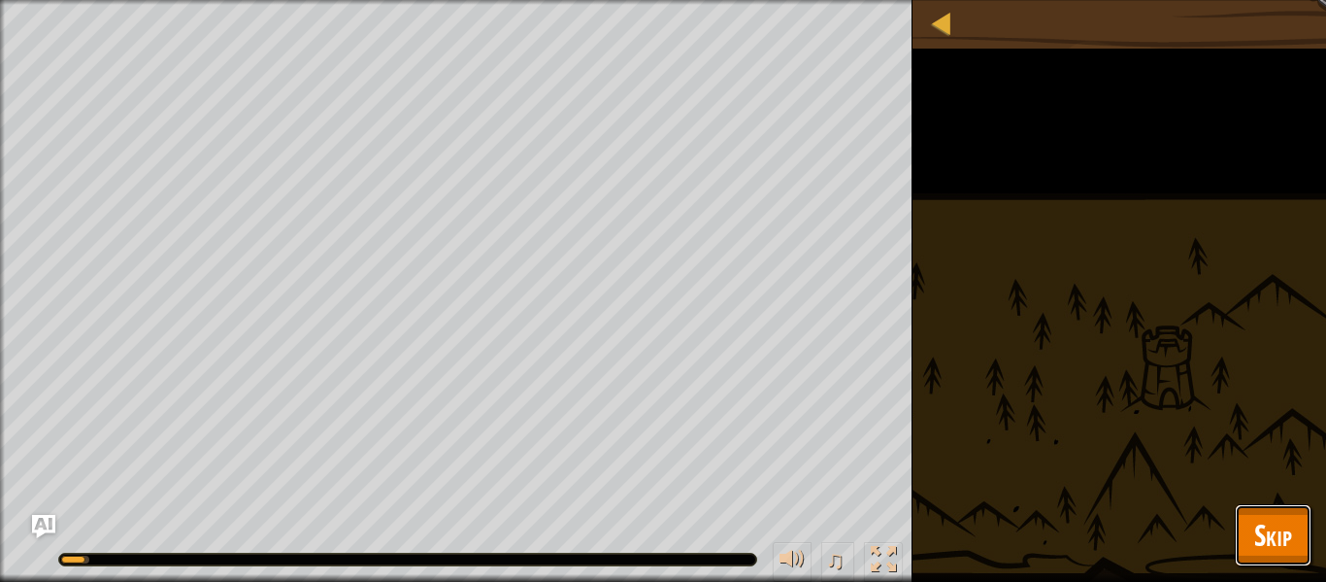
click at [1248, 531] on button "Skip" at bounding box center [1273, 535] width 77 height 62
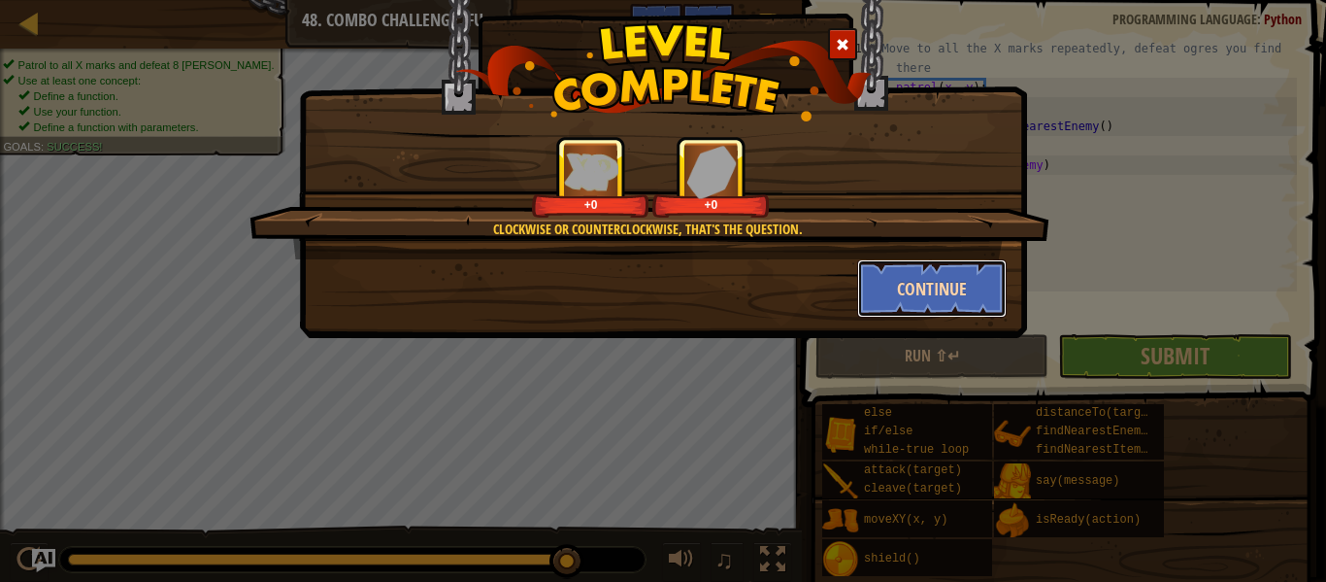
click at [997, 288] on button "Continue" at bounding box center [932, 288] width 151 height 58
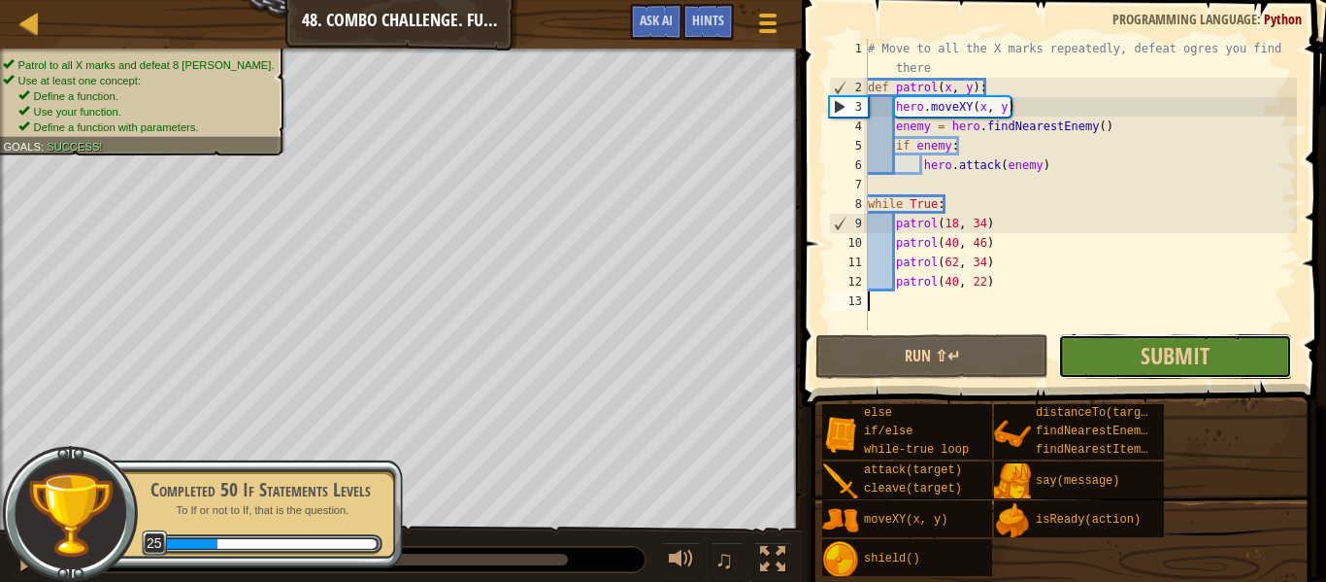
click at [1084, 359] on button "Submit" at bounding box center [1174, 356] width 233 height 45
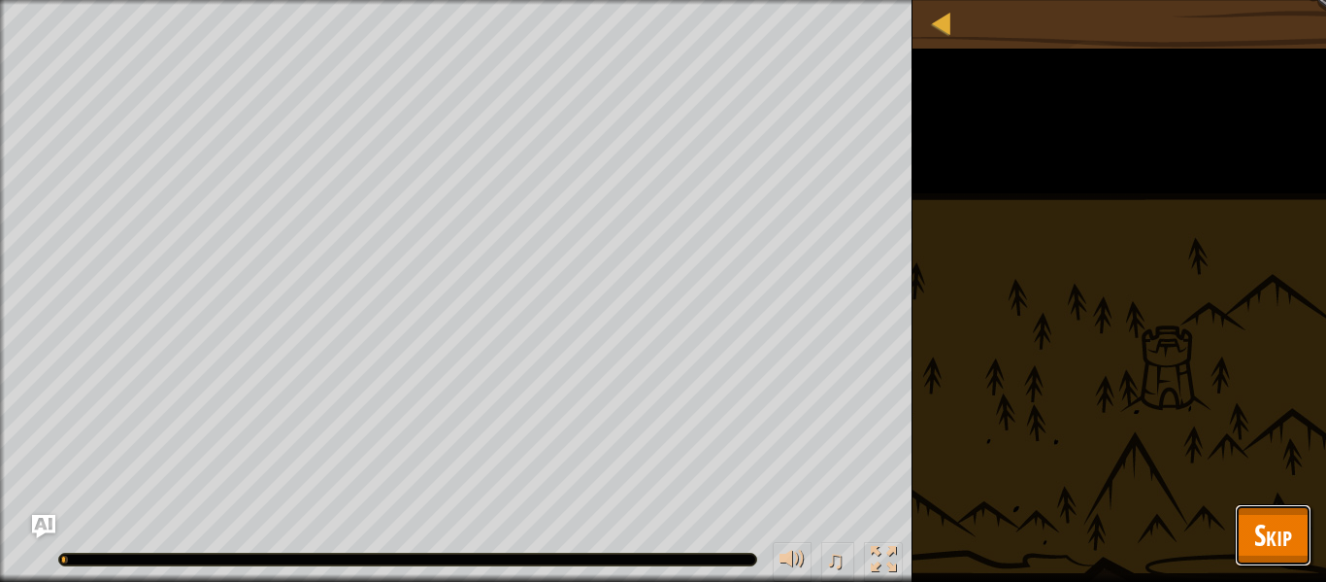
click at [1255, 534] on span "Skip" at bounding box center [1274, 535] width 38 height 40
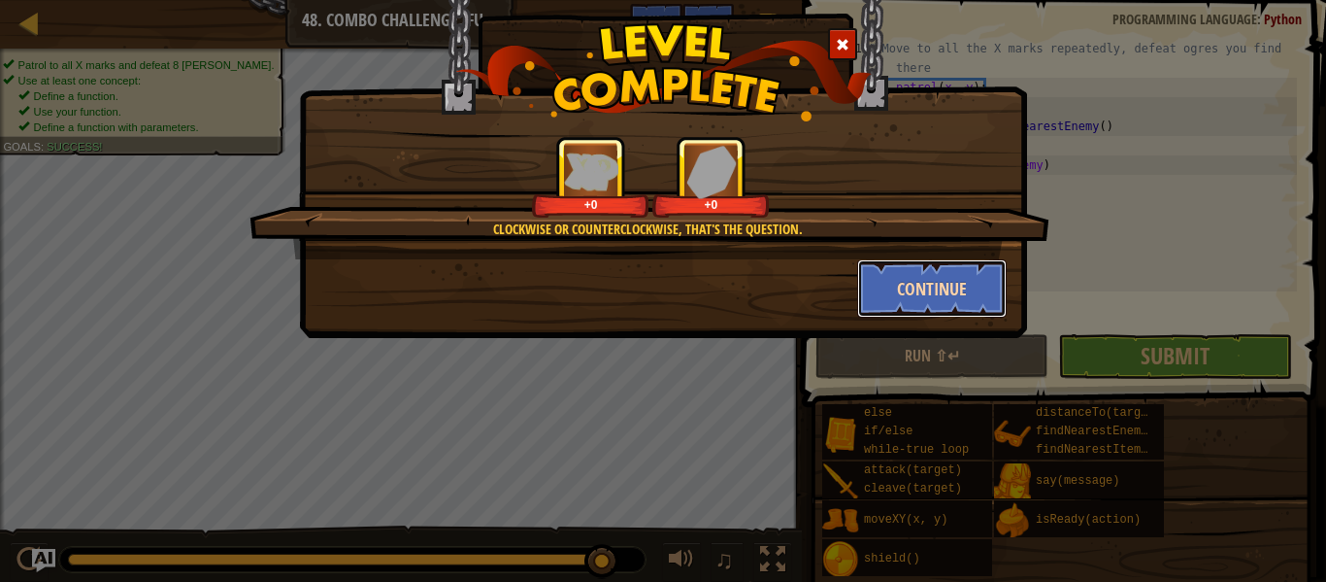
click at [983, 298] on button "Continue" at bounding box center [932, 288] width 151 height 58
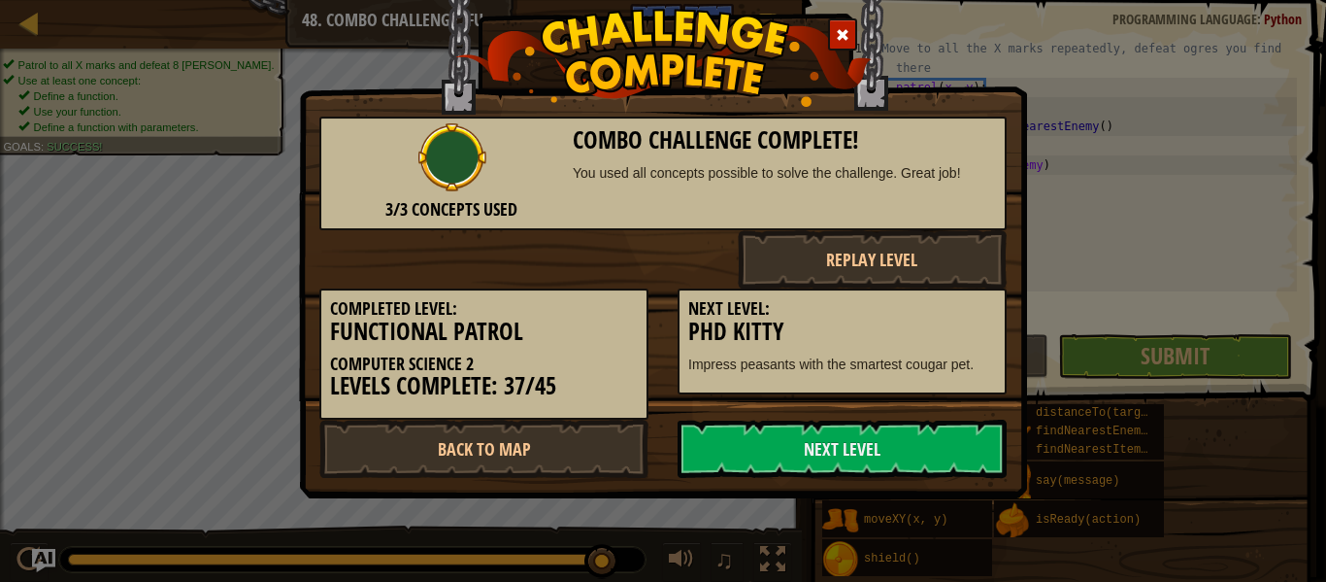
click at [964, 284] on button "Replay Level" at bounding box center [873, 259] width 270 height 58
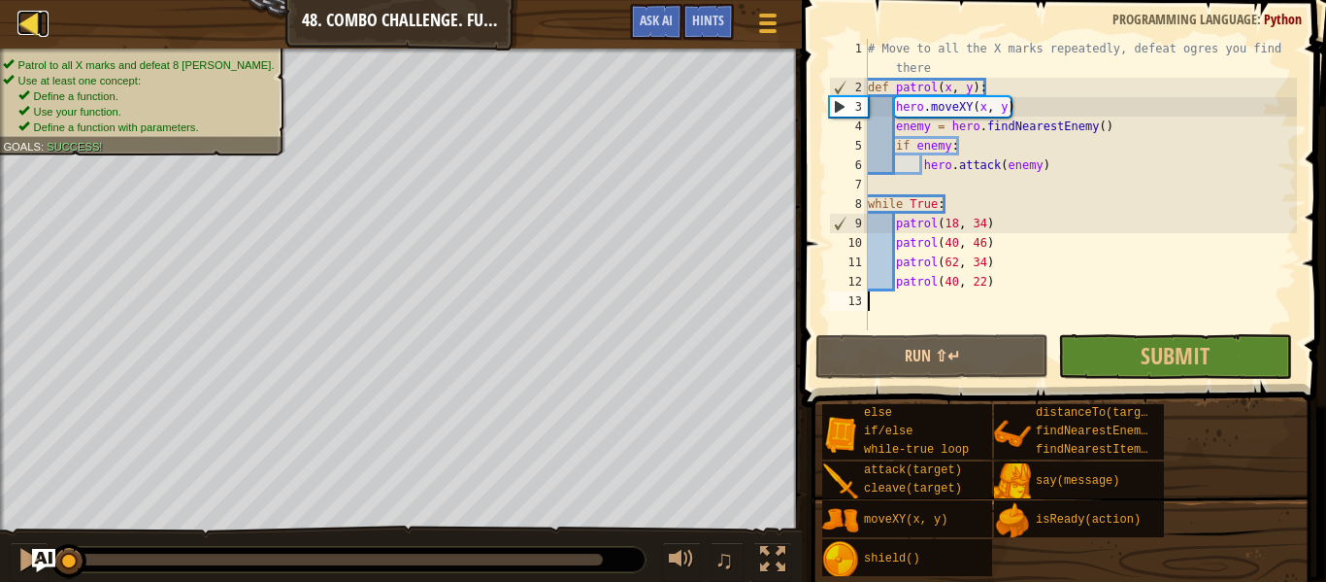
click at [17, 30] on div at bounding box center [29, 23] width 24 height 24
